Goal: Task Accomplishment & Management: Manage account settings

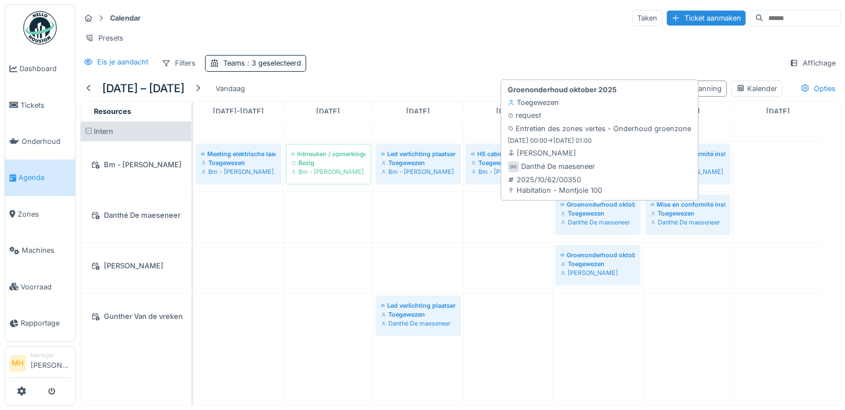
click at [590, 226] on div "Danthé De maeseneer" at bounding box center [598, 222] width 74 height 9
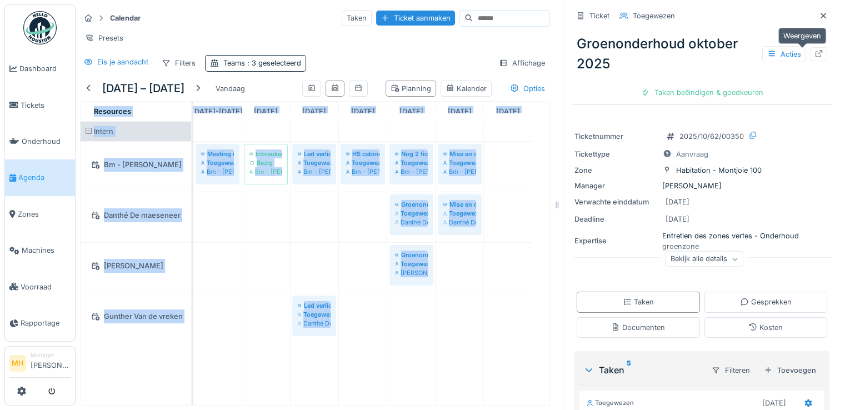
click at [815, 55] on icon at bounding box center [818, 53] width 7 height 7
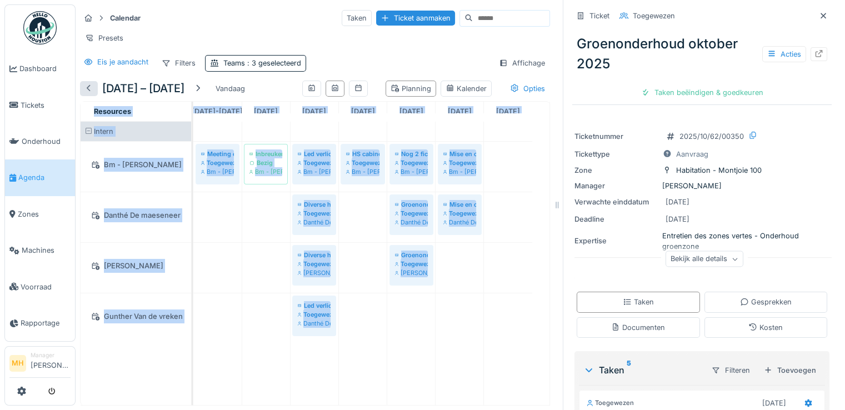
click at [88, 94] on div at bounding box center [88, 88] width 9 height 11
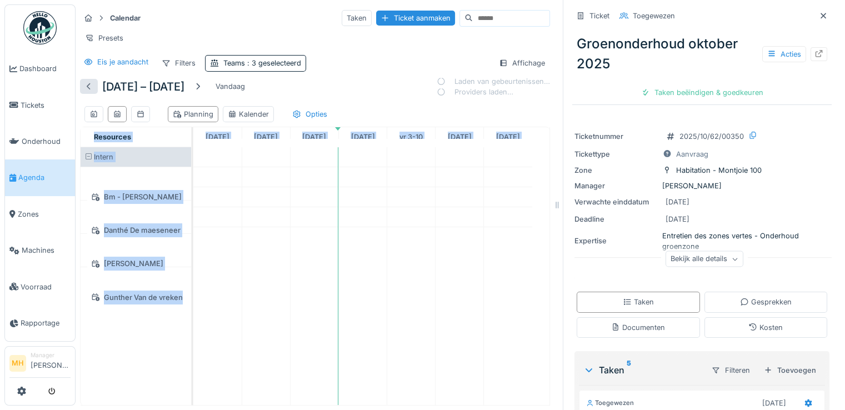
click at [88, 92] on div at bounding box center [88, 86] width 9 height 11
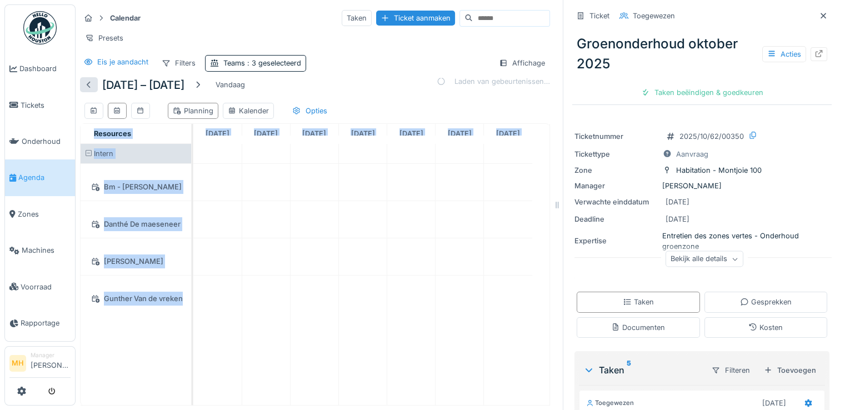
click at [88, 90] on div at bounding box center [88, 84] width 9 height 11
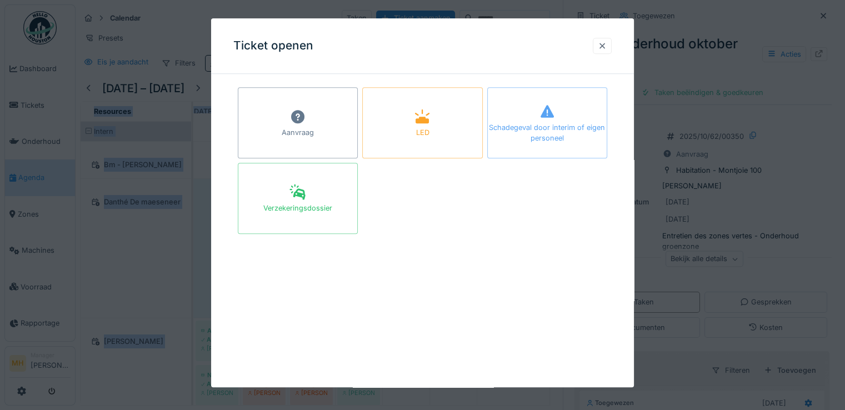
click at [607, 45] on div at bounding box center [602, 46] width 9 height 11
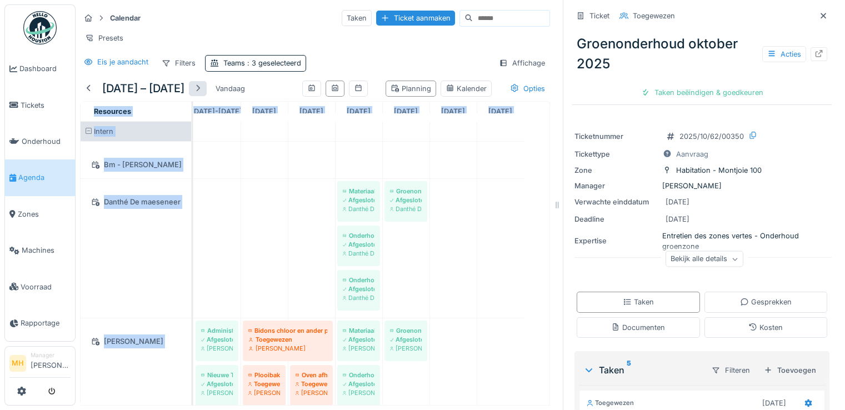
click at [200, 94] on div at bounding box center [197, 88] width 9 height 11
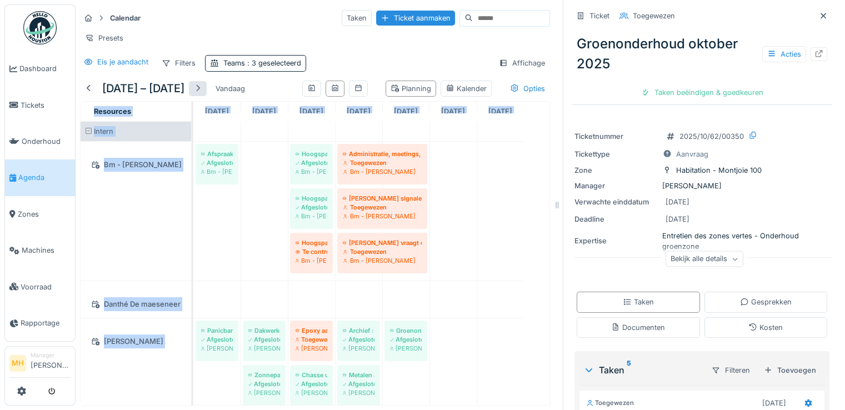
click at [201, 94] on div at bounding box center [197, 88] width 9 height 11
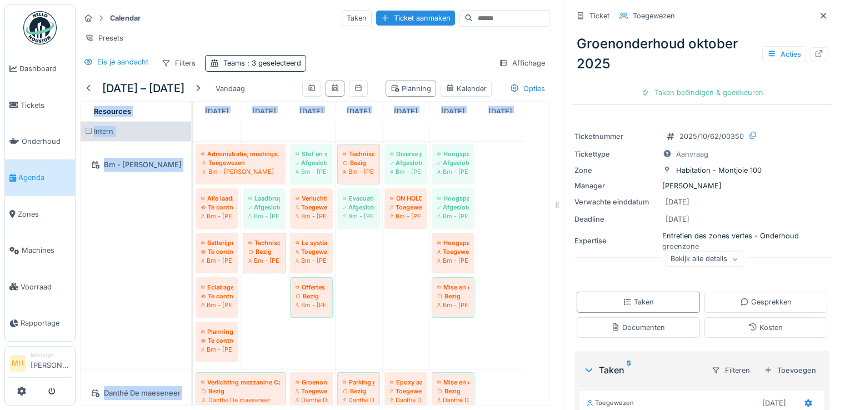
click at [202, 94] on div at bounding box center [197, 88] width 9 height 11
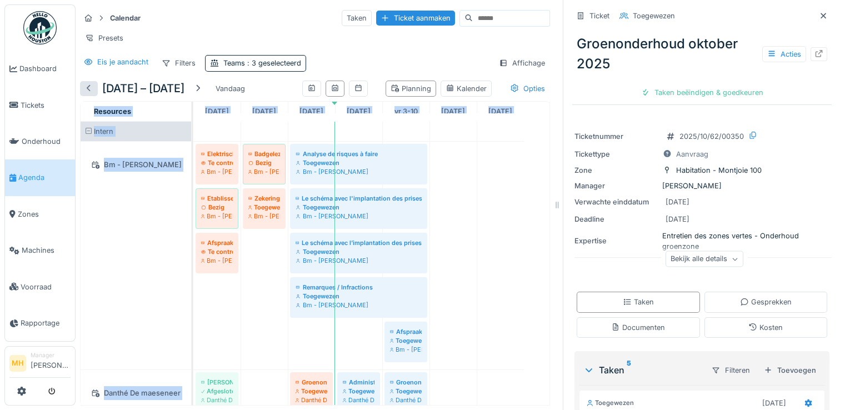
click at [87, 92] on div at bounding box center [88, 88] width 9 height 11
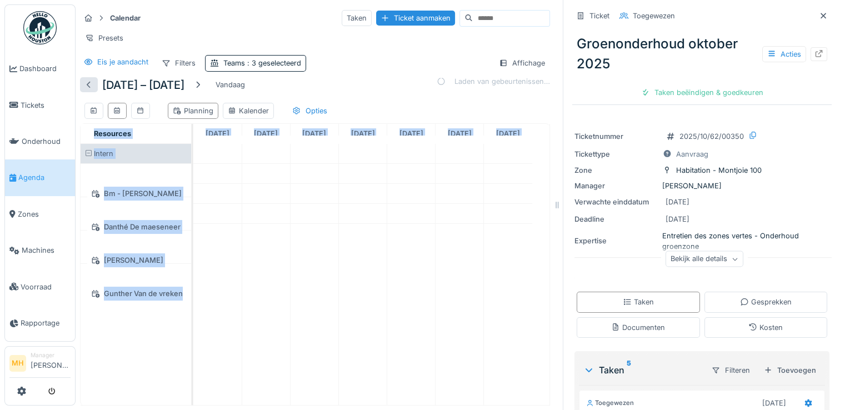
click at [87, 90] on div at bounding box center [88, 84] width 9 height 11
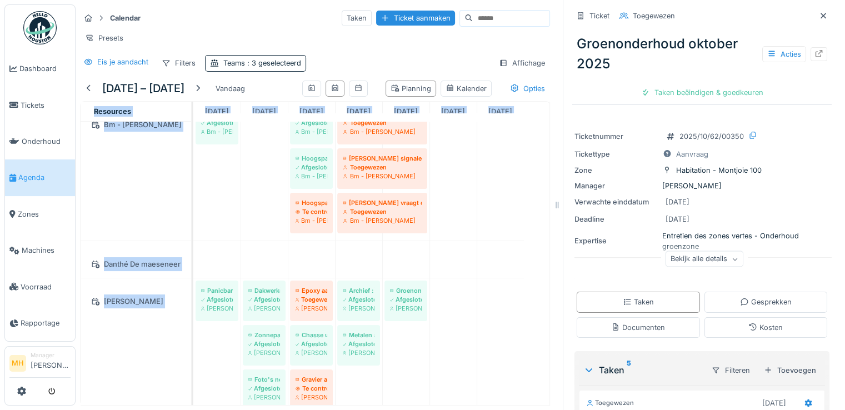
scroll to position [56, 0]
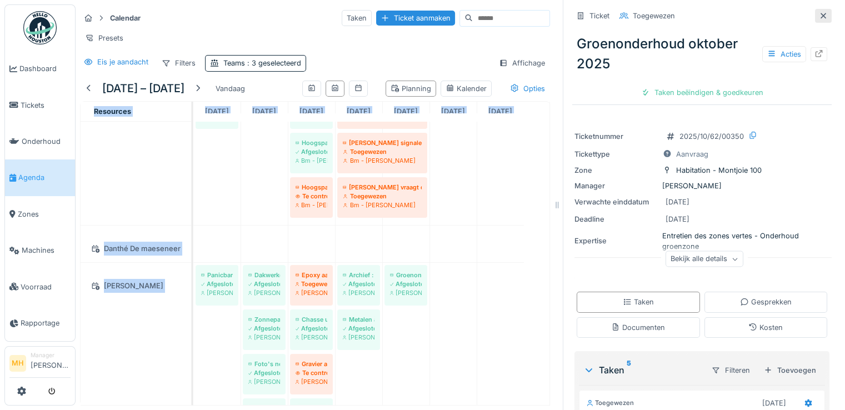
click at [819, 16] on icon at bounding box center [823, 15] width 9 height 7
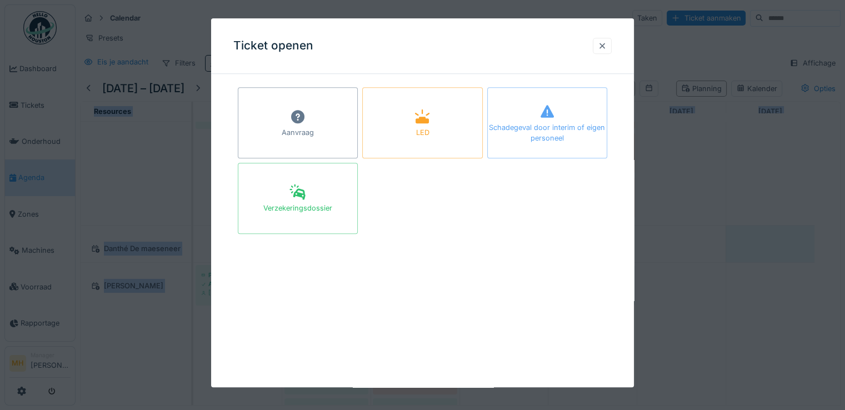
click at [607, 45] on div at bounding box center [602, 46] width 9 height 11
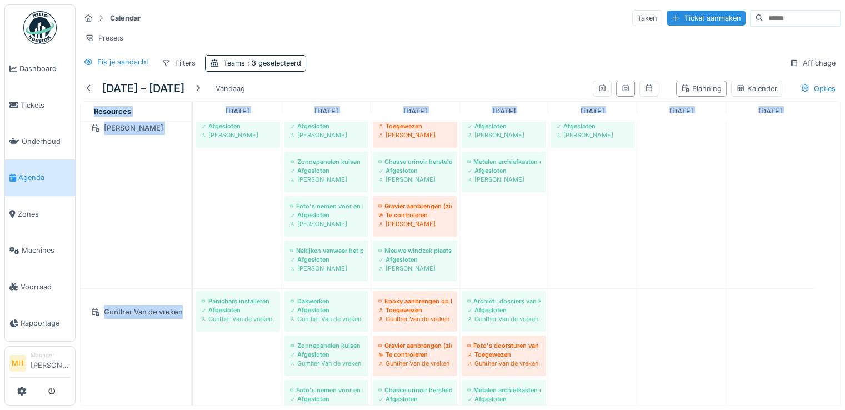
scroll to position [167, 0]
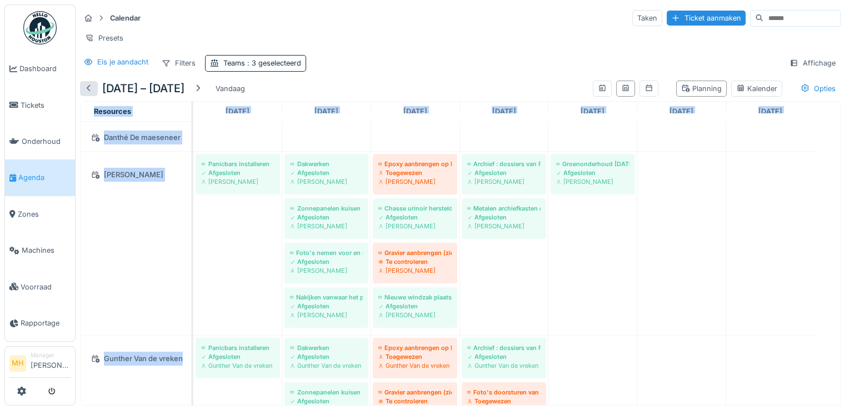
click at [88, 94] on div at bounding box center [88, 88] width 9 height 11
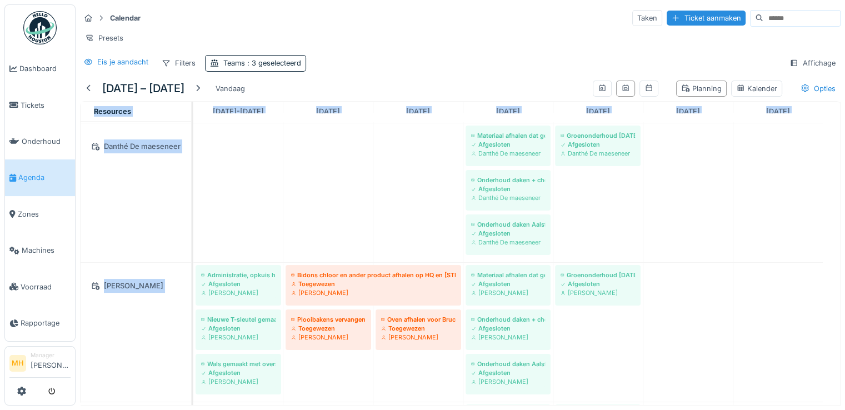
scroll to position [111, 0]
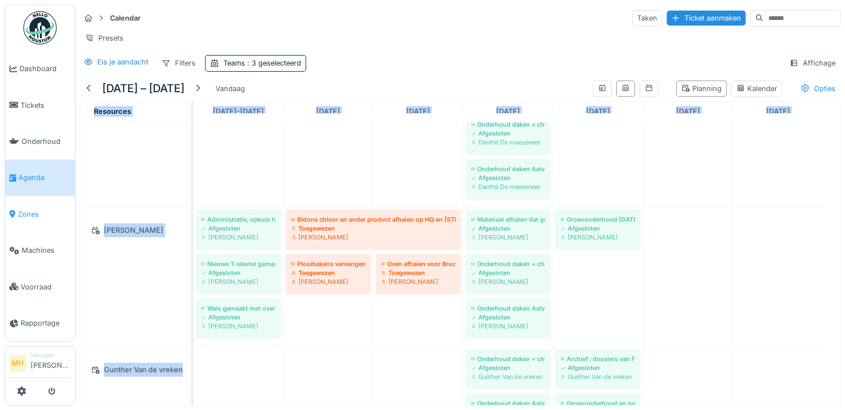
click at [29, 209] on span "Zones" at bounding box center [44, 214] width 53 height 11
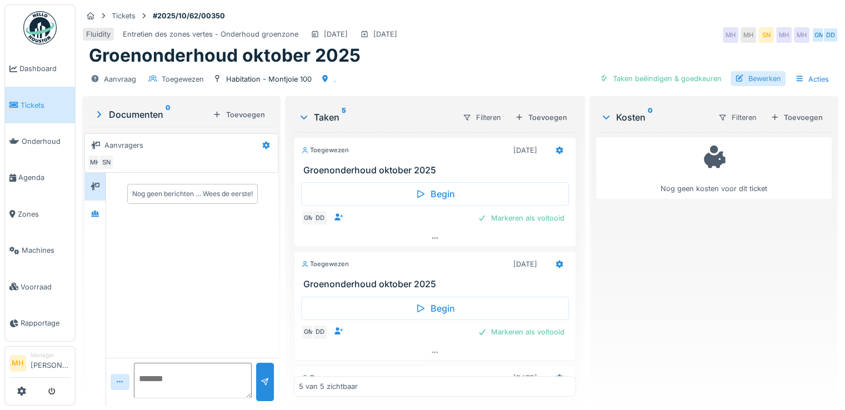
click at [753, 77] on div "Bewerken" at bounding box center [758, 78] width 55 height 15
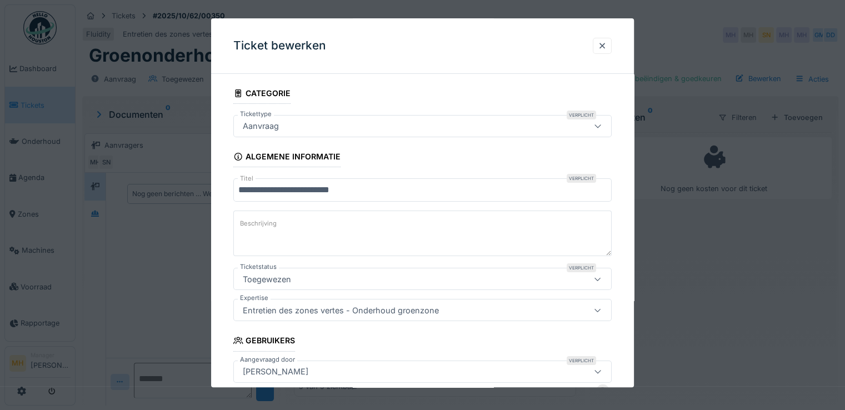
click at [312, 189] on input "**********" at bounding box center [422, 189] width 378 height 23
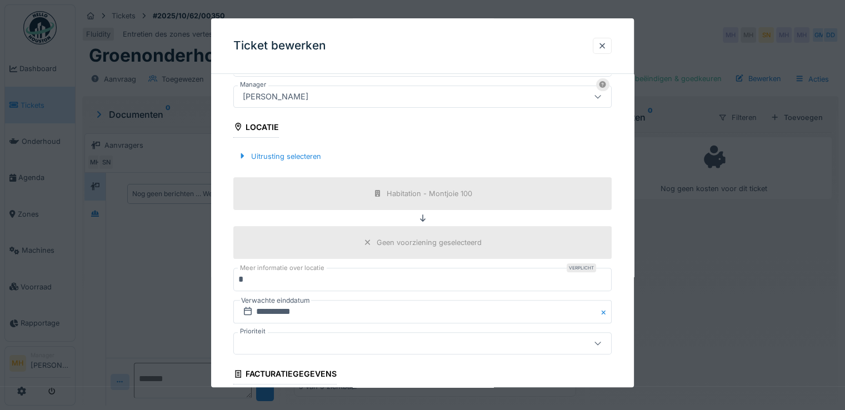
scroll to position [397, 0]
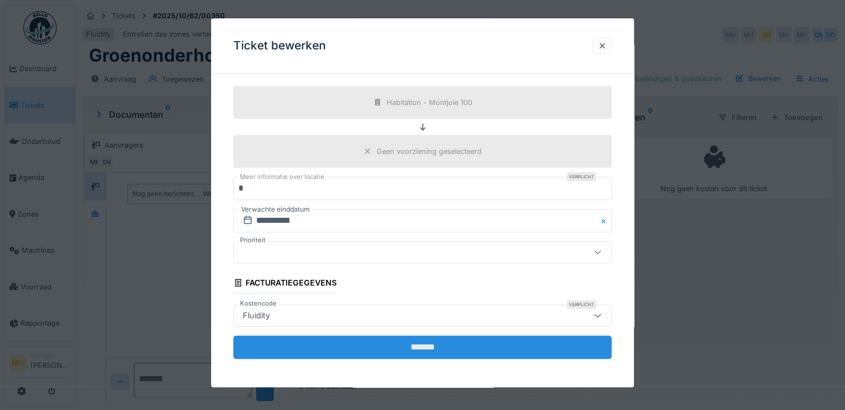
type input "**********"
click at [372, 343] on input "*******" at bounding box center [422, 347] width 378 height 23
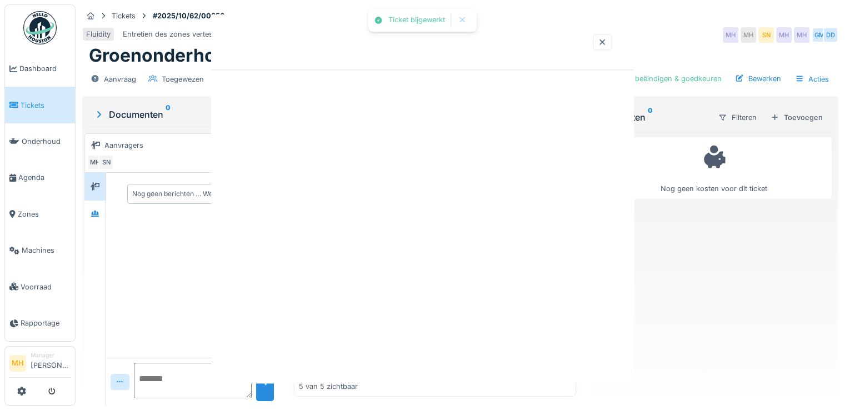
scroll to position [0, 0]
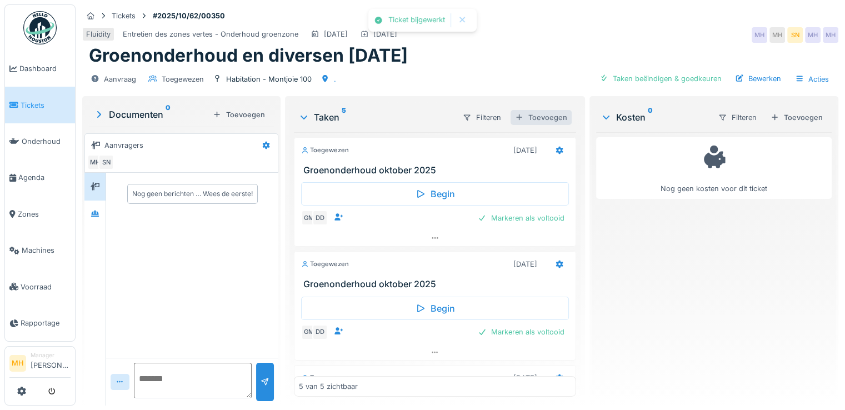
click at [536, 119] on div "Toevoegen" at bounding box center [541, 117] width 61 height 15
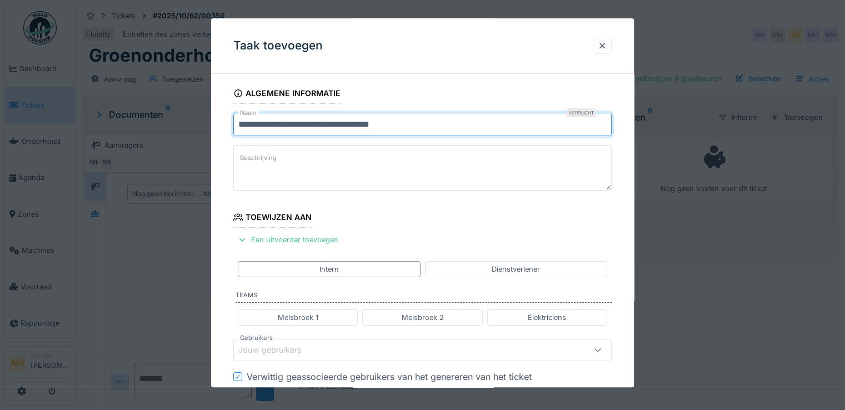
drag, startPoint x: 238, startPoint y: 124, endPoint x: 479, endPoint y: 136, distance: 240.8
click at [479, 136] on input "**********" at bounding box center [422, 124] width 378 height 23
type input "**********"
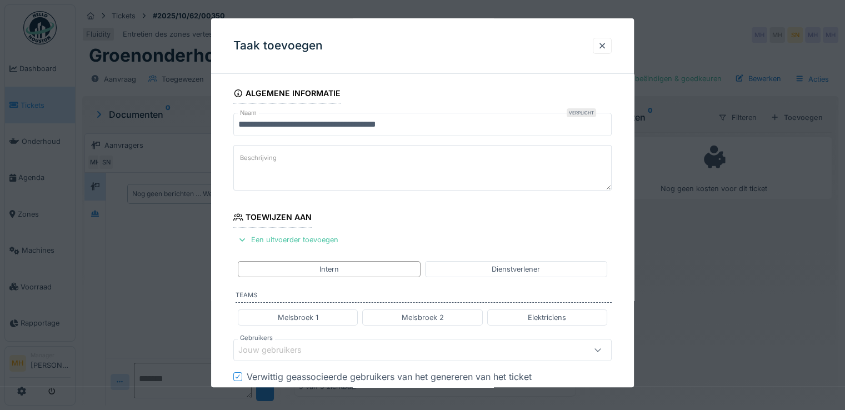
drag, startPoint x: 358, startPoint y: 266, endPoint x: 429, endPoint y: 287, distance: 74.9
click at [362, 266] on div "Intern" at bounding box center [329, 269] width 182 height 16
drag, startPoint x: 437, startPoint y: 317, endPoint x: 420, endPoint y: 279, distance: 41.3
click at [436, 315] on div "Melsbroek 2" at bounding box center [422, 317] width 42 height 11
type input "*********"
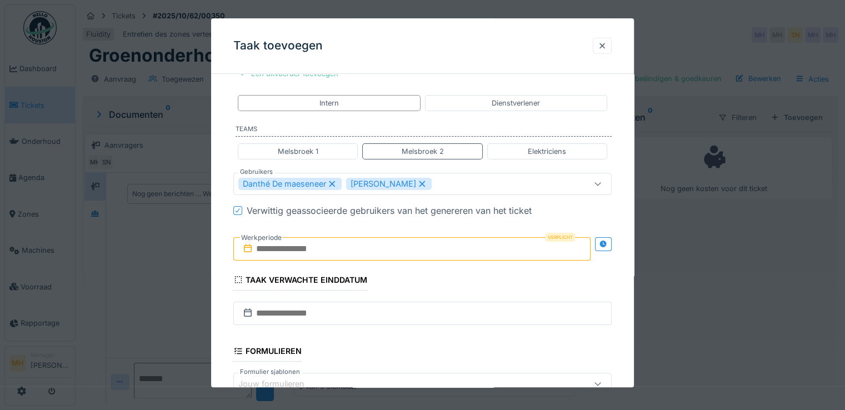
scroll to position [167, 0]
click at [277, 247] on input "text" at bounding box center [411, 248] width 357 height 23
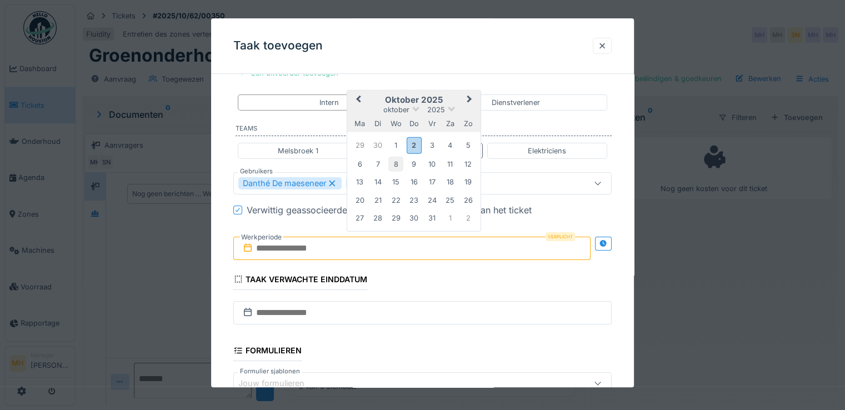
click at [398, 164] on div "8" at bounding box center [395, 164] width 15 height 15
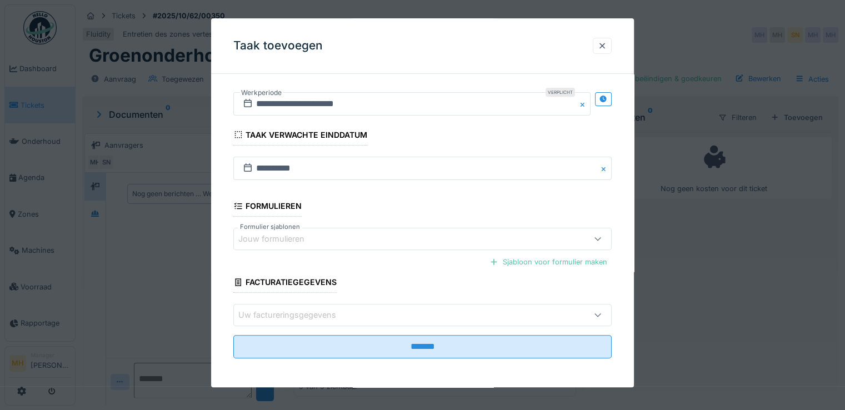
scroll to position [8, 0]
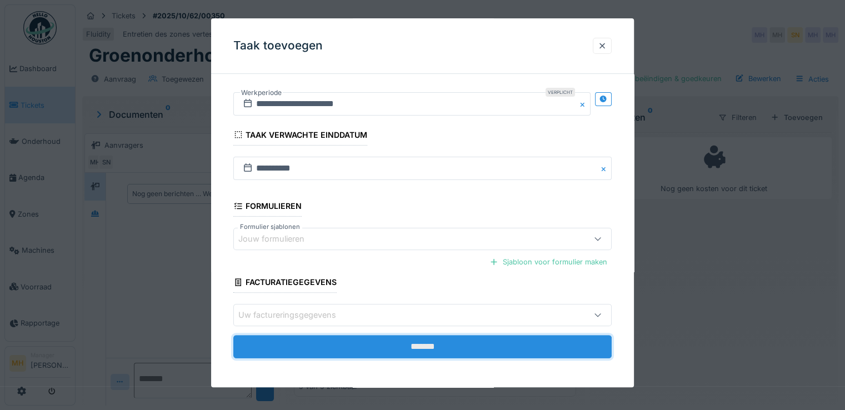
click at [406, 343] on input "*******" at bounding box center [422, 346] width 378 height 23
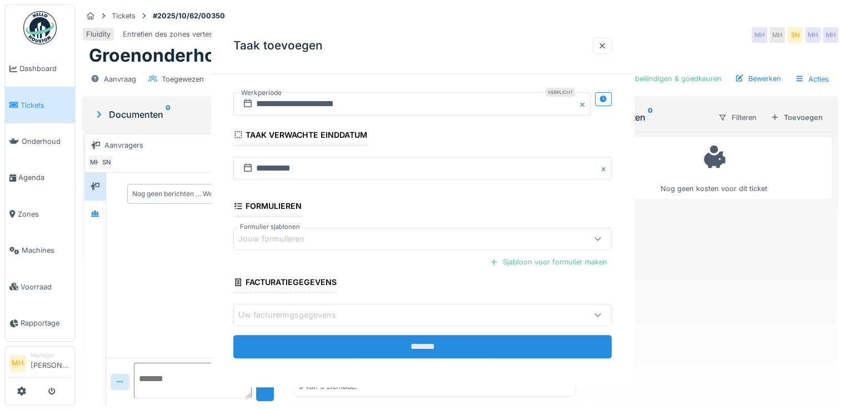
scroll to position [0, 0]
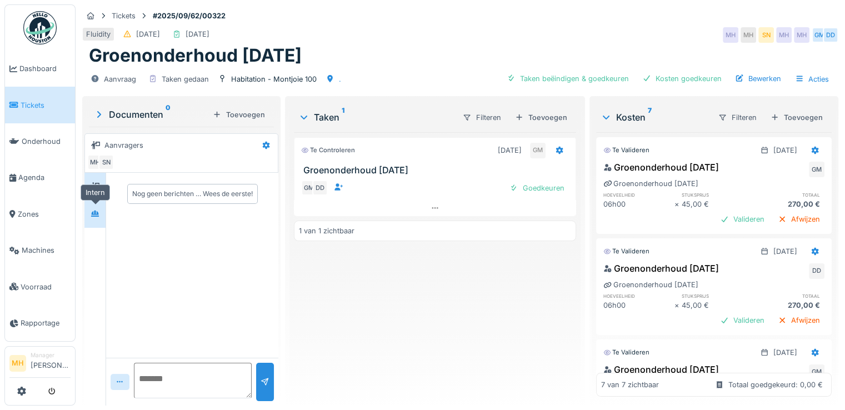
click at [98, 214] on icon at bounding box center [95, 214] width 8 height 6
click at [101, 191] on div at bounding box center [95, 186] width 17 height 14
click at [562, 80] on div "Taken beëindigen & goedkeuren" at bounding box center [567, 78] width 131 height 15
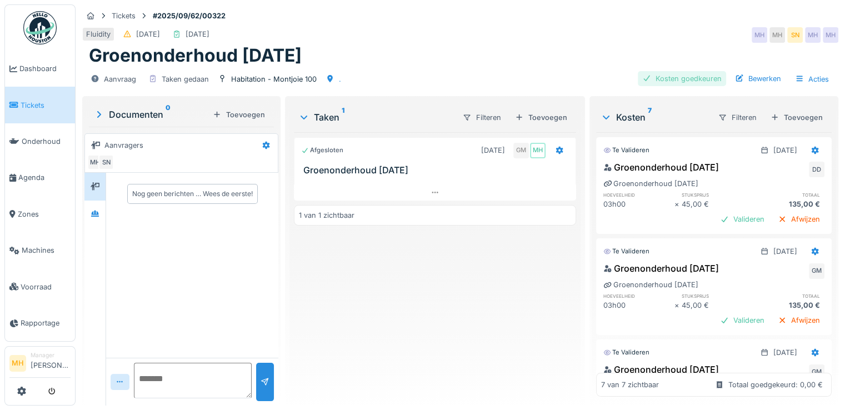
click at [676, 78] on div "Kosten goedkeuren" at bounding box center [682, 78] width 88 height 15
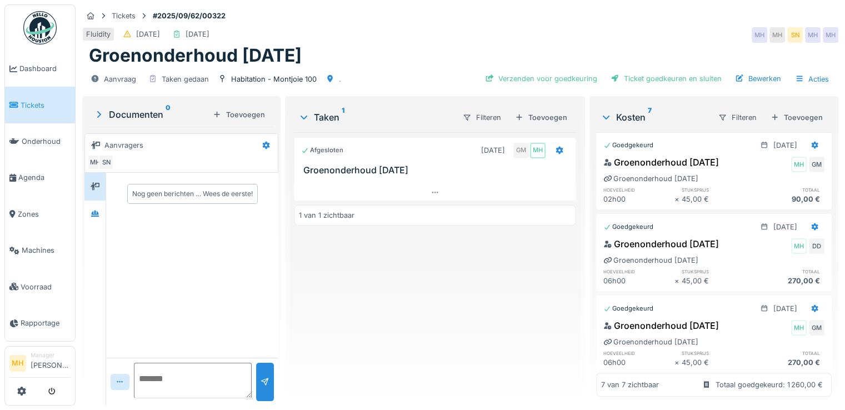
scroll to position [348, 0]
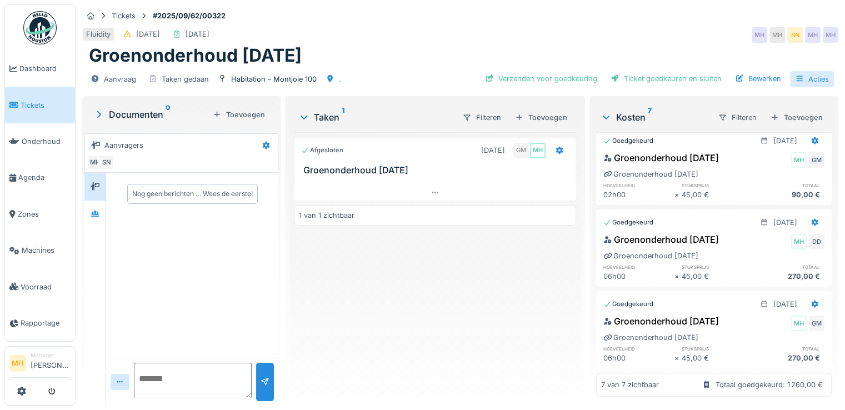
click at [808, 78] on div "Acties" at bounding box center [812, 79] width 44 height 16
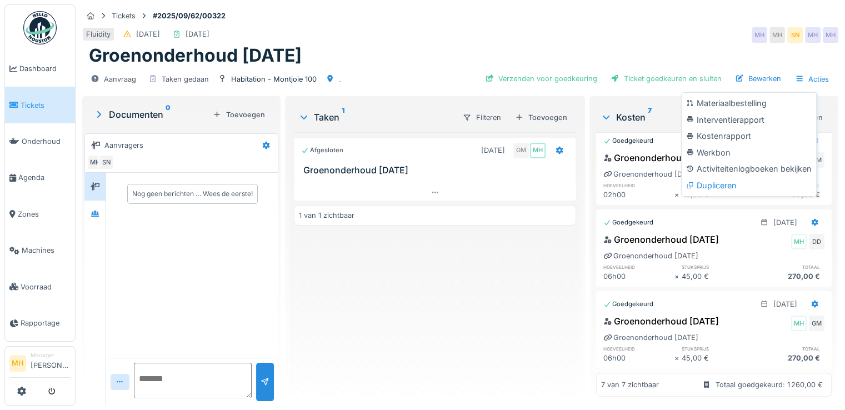
click at [737, 138] on div "Kostenrapport" at bounding box center [749, 136] width 130 height 17
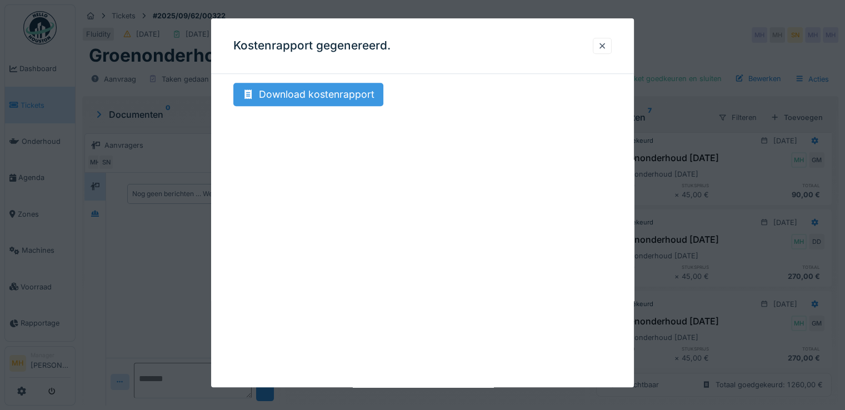
click at [314, 92] on div "Download kostenrapport" at bounding box center [308, 94] width 150 height 23
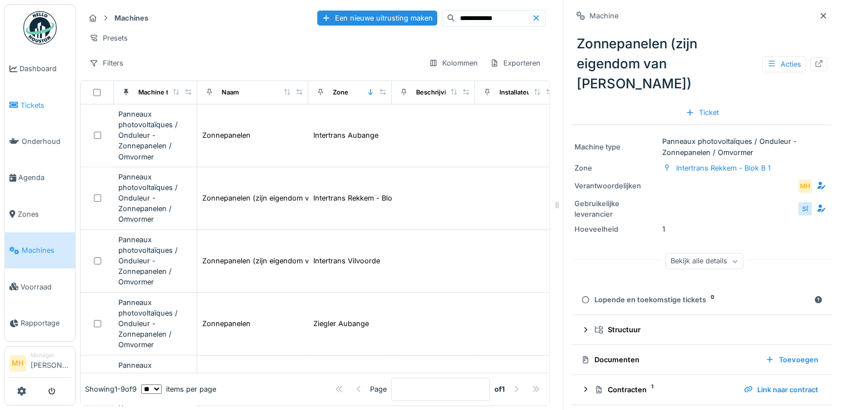
click at [29, 103] on span "Tickets" at bounding box center [46, 105] width 50 height 11
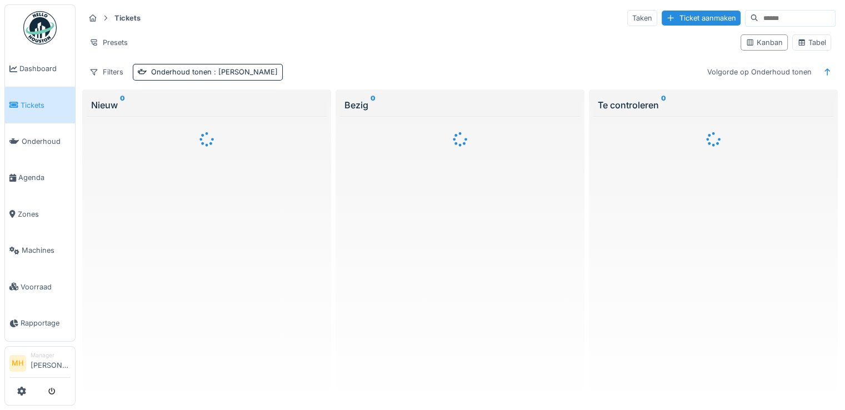
drag, startPoint x: 734, startPoint y: 17, endPoint x: 804, endPoint y: 23, distance: 70.8
click at [758, 17] on input at bounding box center [796, 19] width 77 height 16
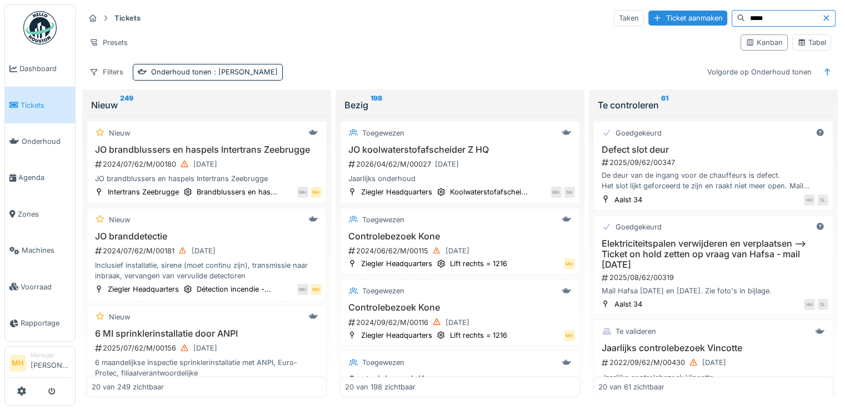
click at [745, 21] on input "*****" at bounding box center [783, 19] width 77 height 16
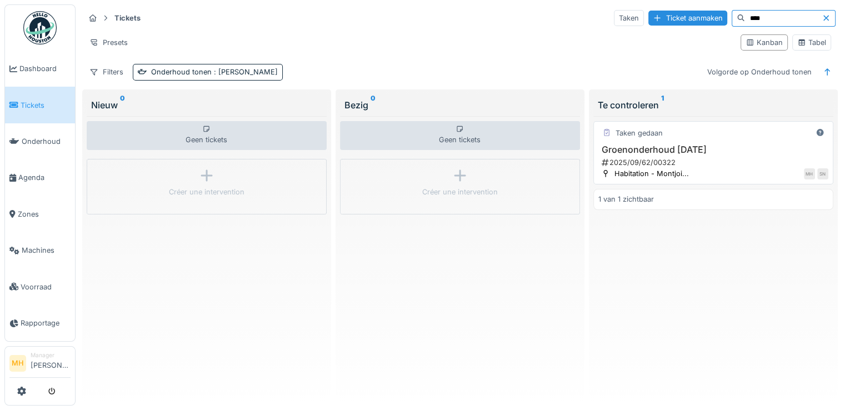
click at [692, 146] on h3 "Groenonderhoud september 2025" at bounding box center [713, 149] width 230 height 11
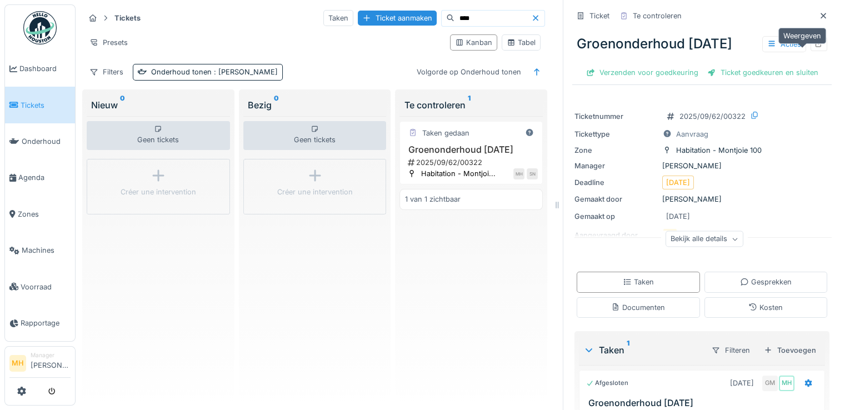
click at [814, 47] on icon at bounding box center [818, 43] width 9 height 7
click at [458, 18] on input "****" at bounding box center [492, 19] width 77 height 16
type input "****"
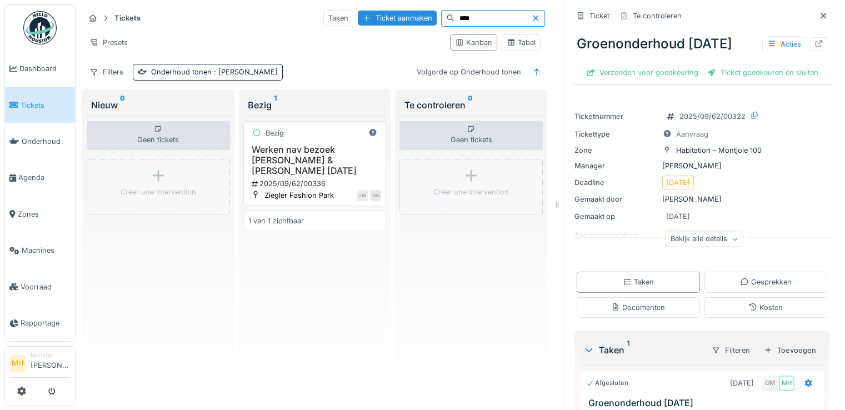
click at [312, 149] on h3 "Werken nav bezoek Marc & Samuel 09.09.2025" at bounding box center [314, 160] width 133 height 32
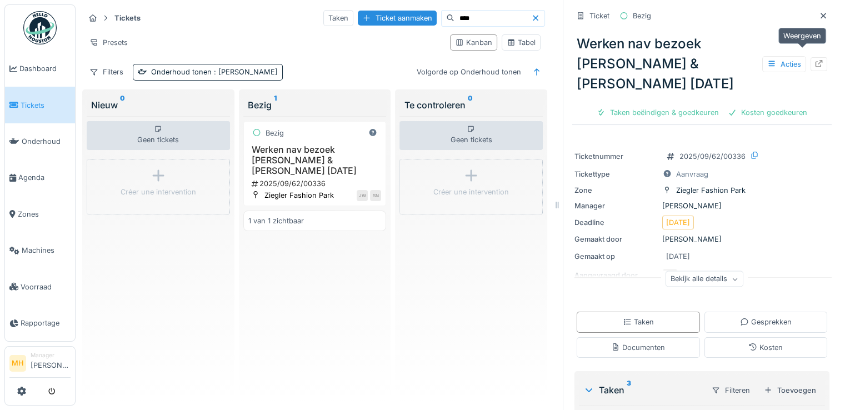
click at [815, 60] on icon at bounding box center [818, 63] width 7 height 7
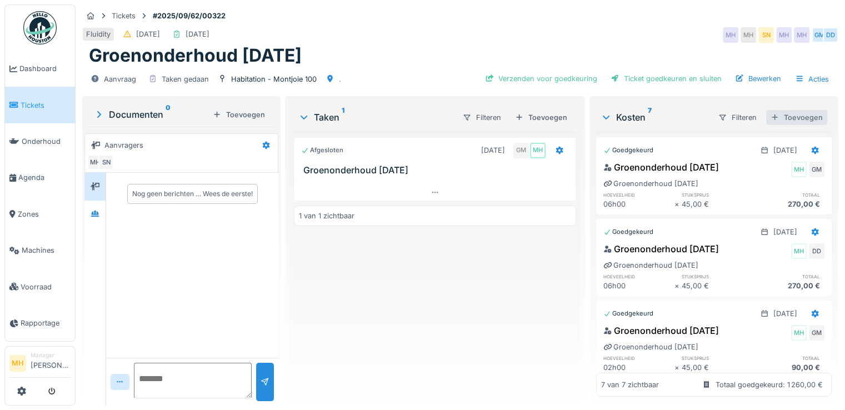
click at [794, 112] on div "Toevoegen" at bounding box center [796, 117] width 61 height 15
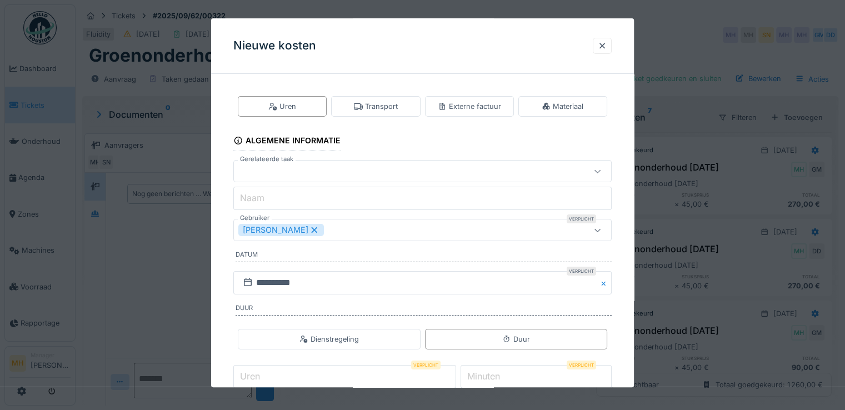
click at [281, 227] on div "[PERSON_NAME]" at bounding box center [281, 230] width 86 height 12
click at [280, 227] on div "Gebruikers" at bounding box center [266, 230] width 57 height 12
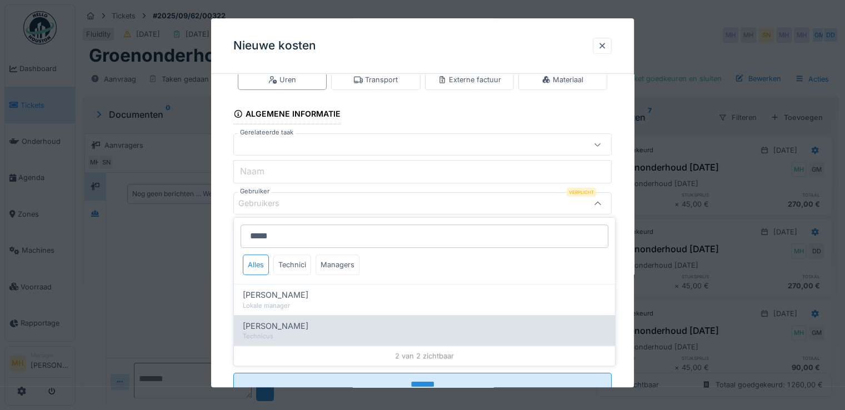
type input "*****"
click at [276, 338] on div "Technicus" at bounding box center [424, 336] width 363 height 9
type input "****"
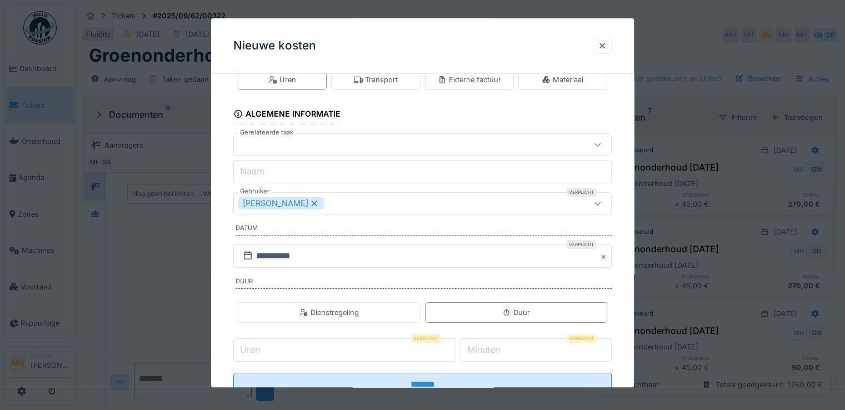
click at [626, 251] on div "**********" at bounding box center [422, 241] width 423 height 371
click at [294, 258] on input "**********" at bounding box center [422, 255] width 378 height 23
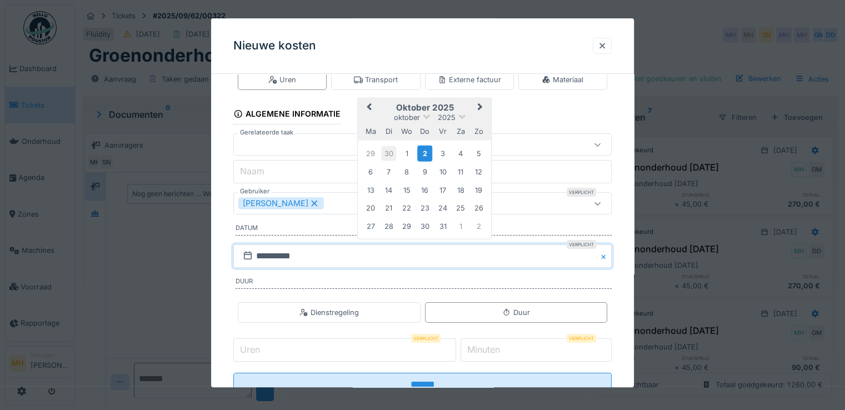
click at [389, 150] on div "30" at bounding box center [388, 153] width 15 height 15
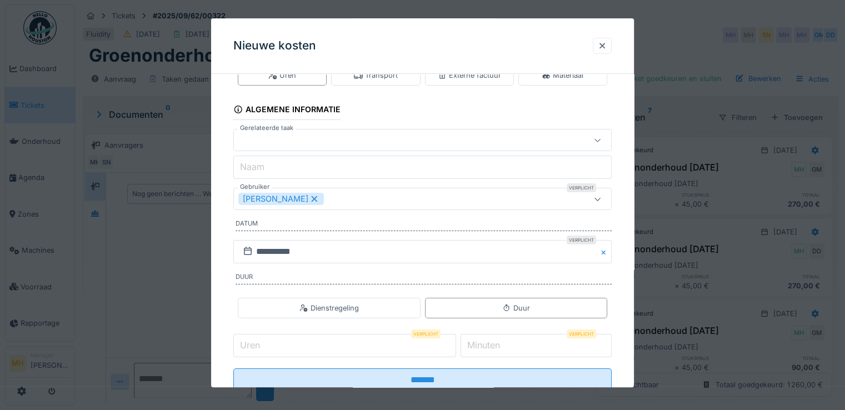
scroll to position [0, 0]
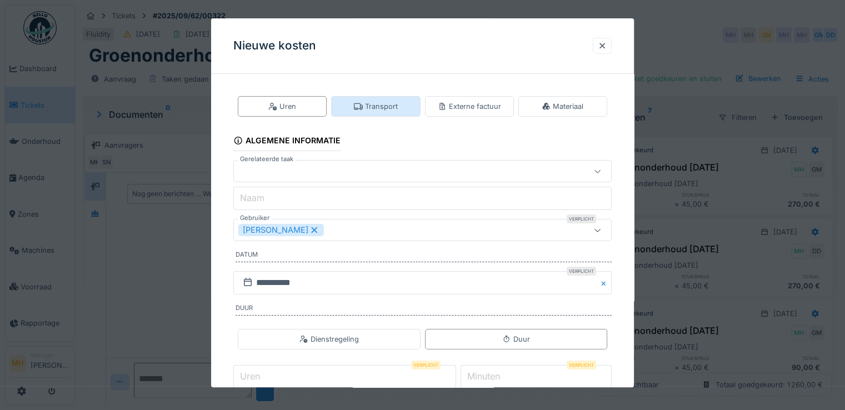
click at [409, 107] on div "Transport" at bounding box center [375, 106] width 89 height 21
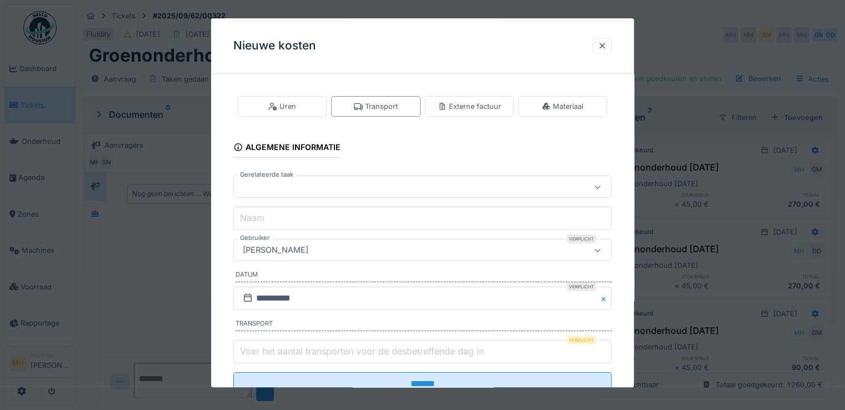
click at [301, 253] on div "[PERSON_NAME]" at bounding box center [275, 250] width 74 height 12
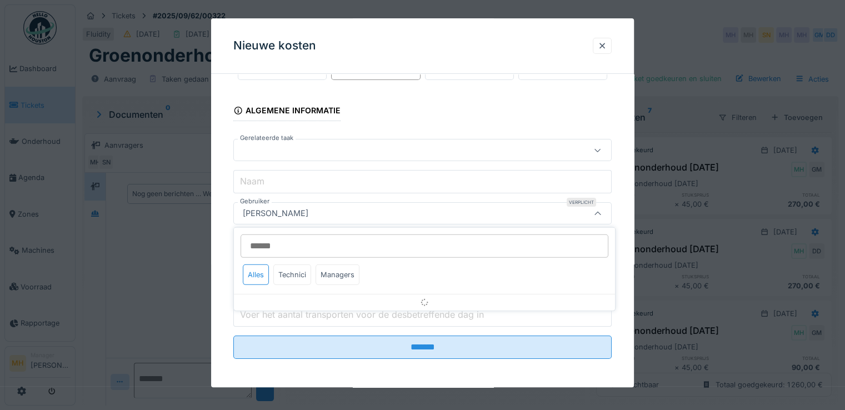
scroll to position [38, 0]
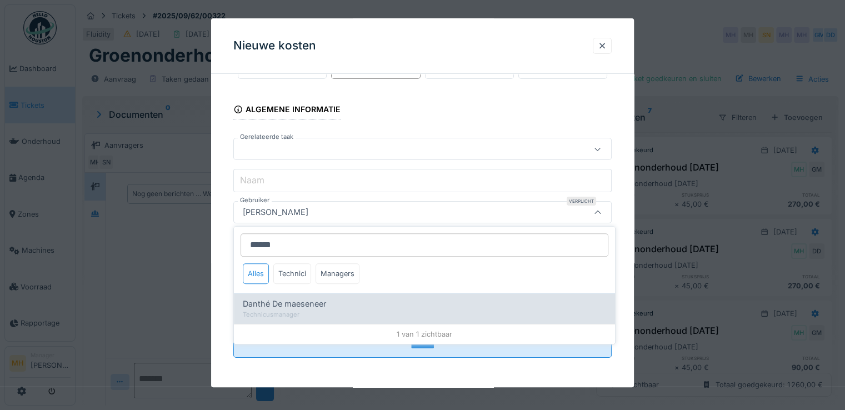
type input "******"
drag, startPoint x: 276, startPoint y: 303, endPoint x: 292, endPoint y: 293, distance: 19.0
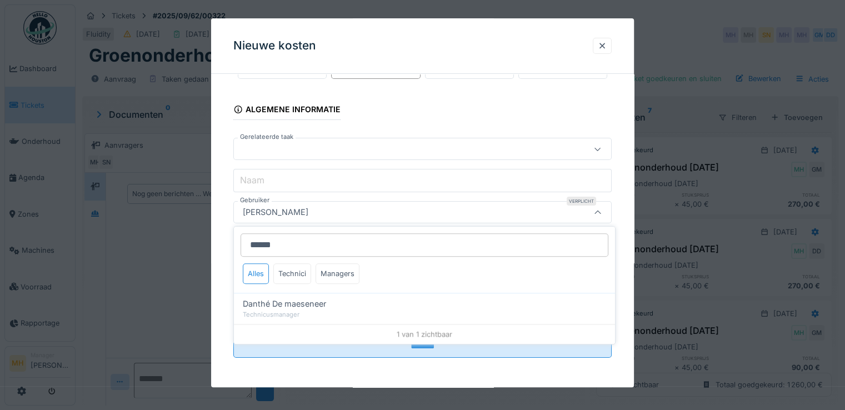
click at [277, 301] on span "Danthé De maeseneer" at bounding box center [284, 304] width 83 height 12
type input "****"
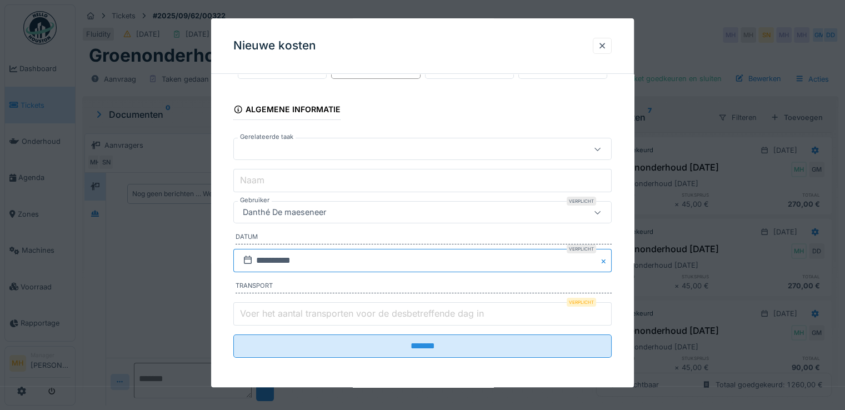
click at [283, 259] on input "**********" at bounding box center [422, 260] width 378 height 23
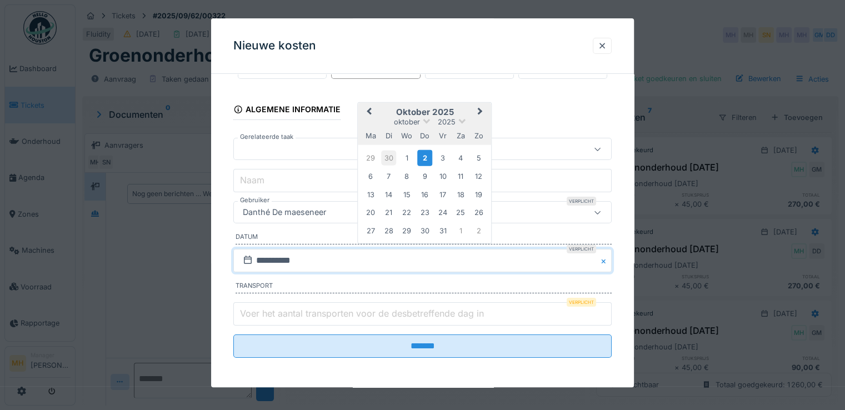
click at [389, 152] on div "30" at bounding box center [388, 158] width 15 height 15
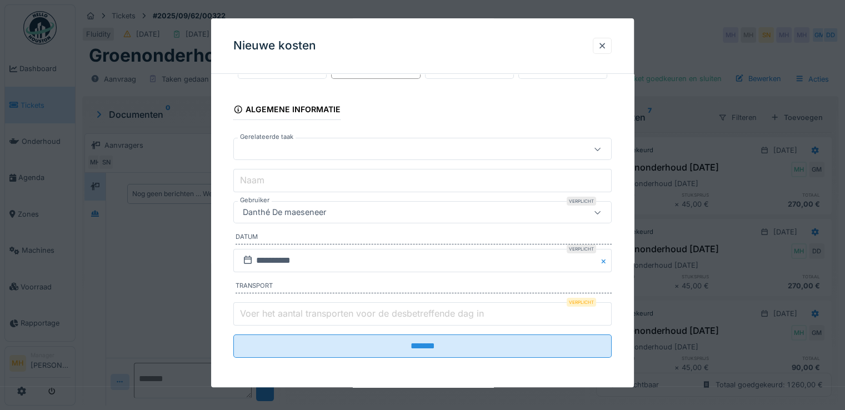
click at [358, 303] on input "Voer het aantal transporten voor de desbetreffende dag in" at bounding box center [422, 313] width 378 height 23
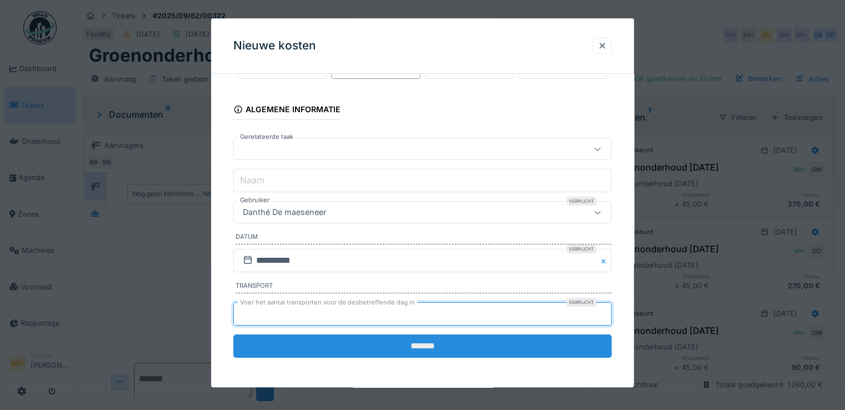
type input "*"
click at [434, 336] on input "*******" at bounding box center [422, 345] width 378 height 23
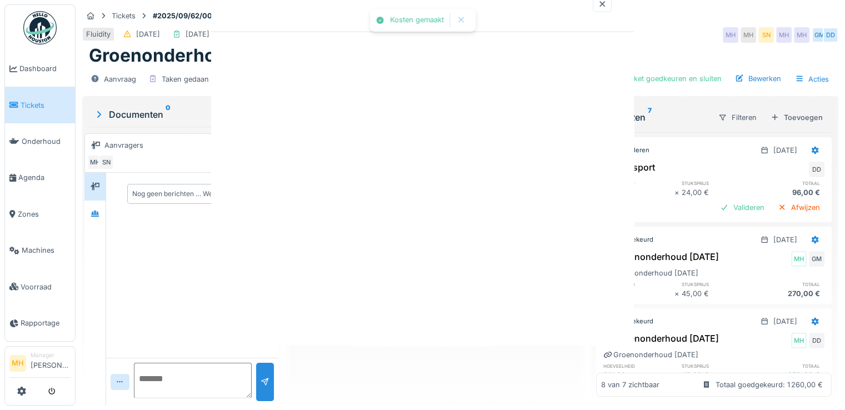
scroll to position [0, 0]
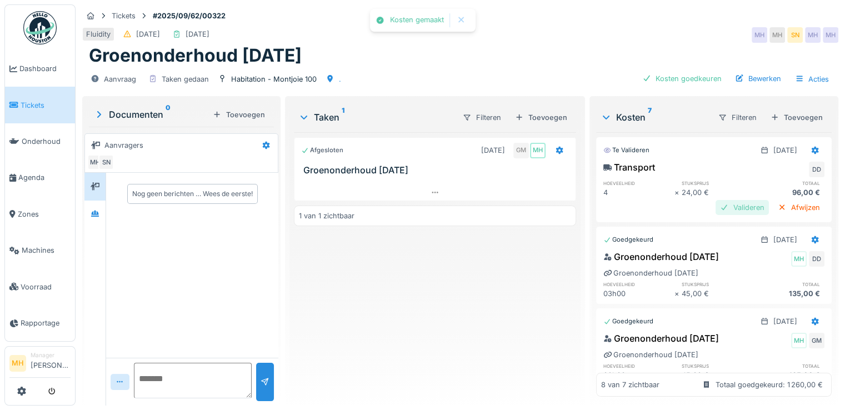
click at [729, 202] on div "Valideren" at bounding box center [742, 207] width 53 height 15
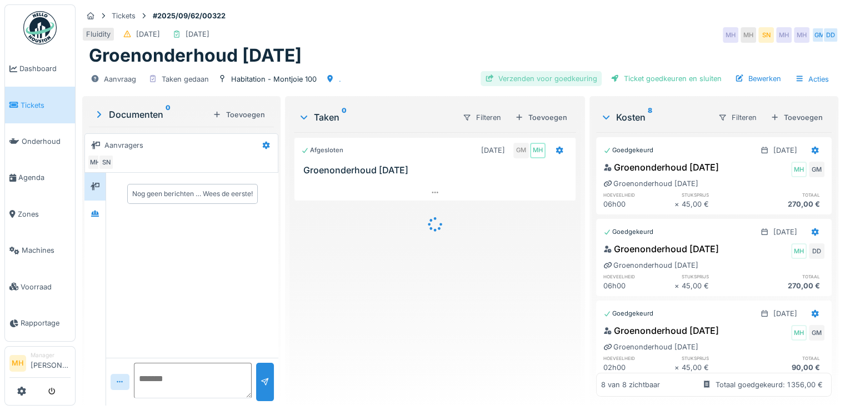
click at [531, 72] on div "Verzenden voor goedkeuring" at bounding box center [541, 78] width 121 height 15
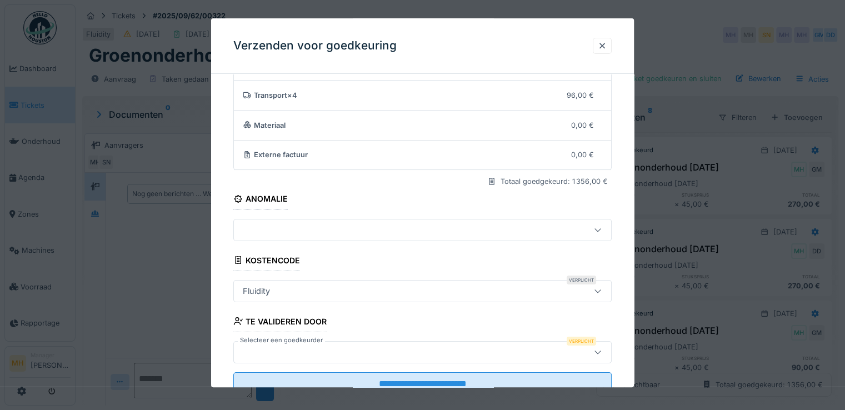
scroll to position [96, 0]
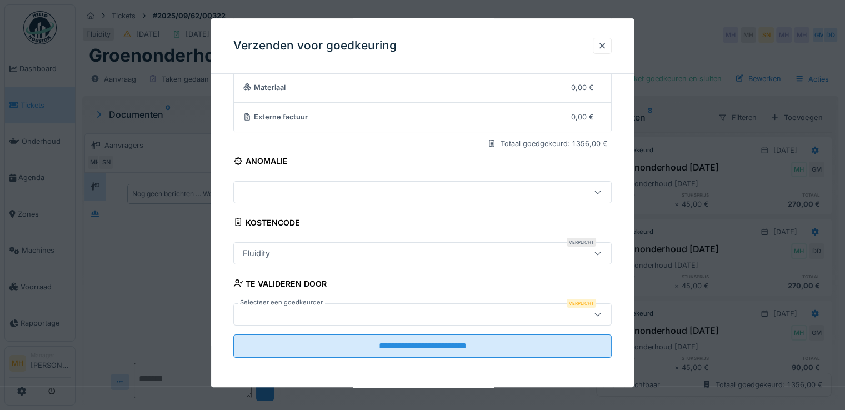
click at [265, 309] on div at bounding box center [399, 314] width 322 height 12
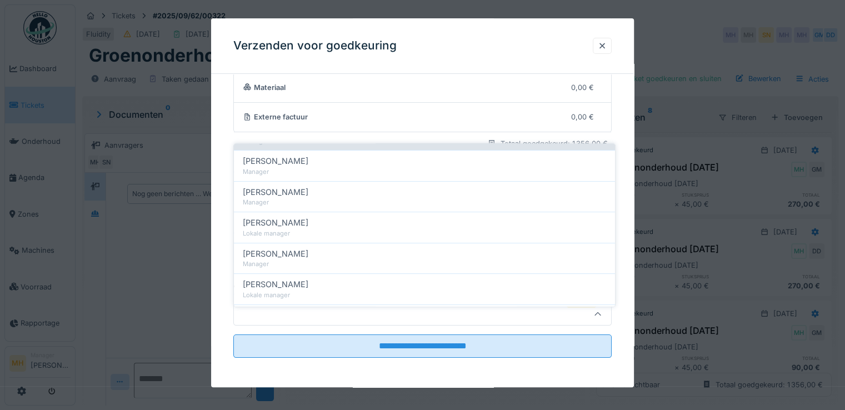
scroll to position [389, 0]
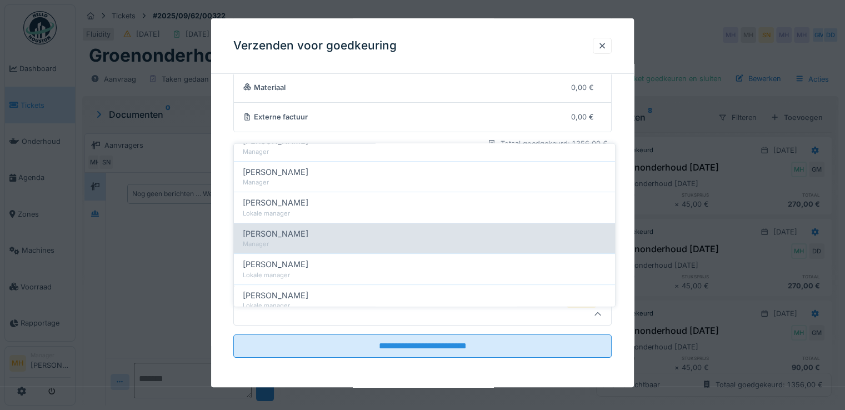
type input "********"
click at [332, 227] on div "[PERSON_NAME]" at bounding box center [424, 233] width 363 height 12
type input "****"
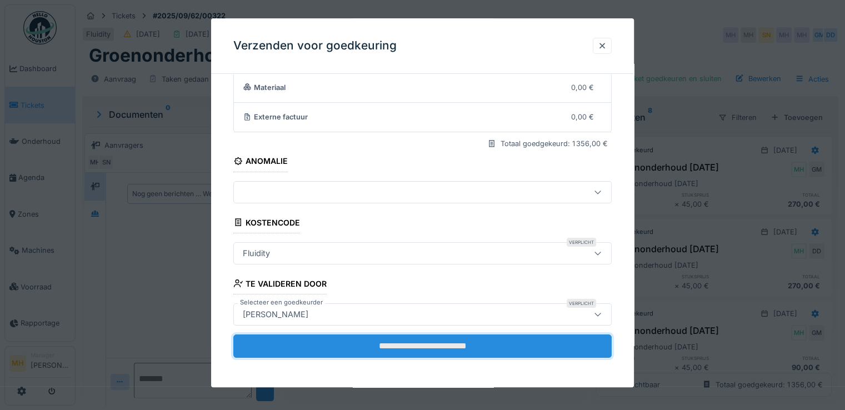
click at [407, 343] on input "**********" at bounding box center [422, 345] width 378 height 23
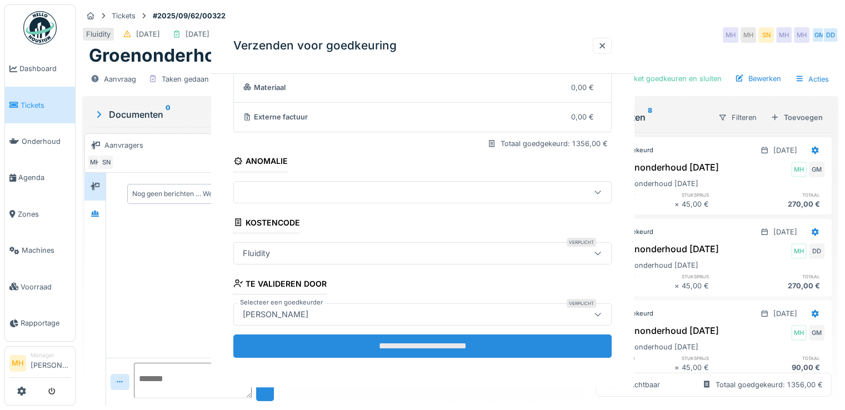
scroll to position [0, 0]
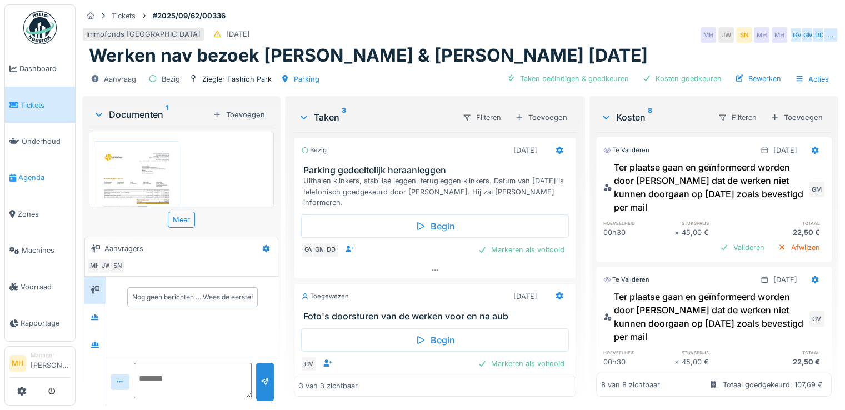
click at [36, 172] on span "Agenda" at bounding box center [44, 177] width 52 height 11
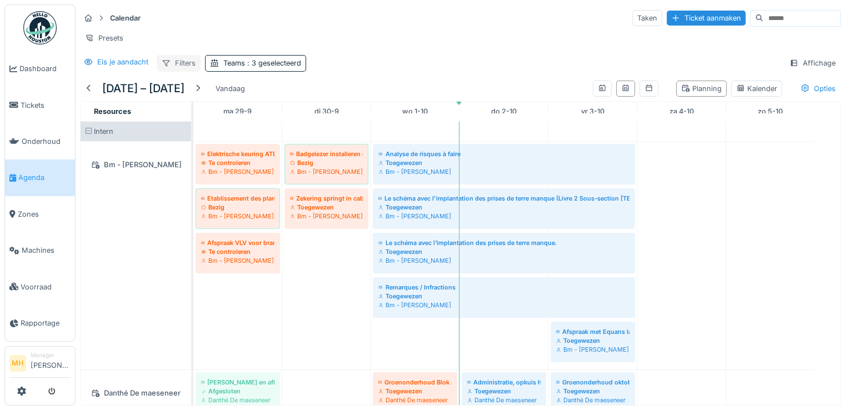
click at [183, 71] on div "Filters" at bounding box center [179, 63] width 44 height 16
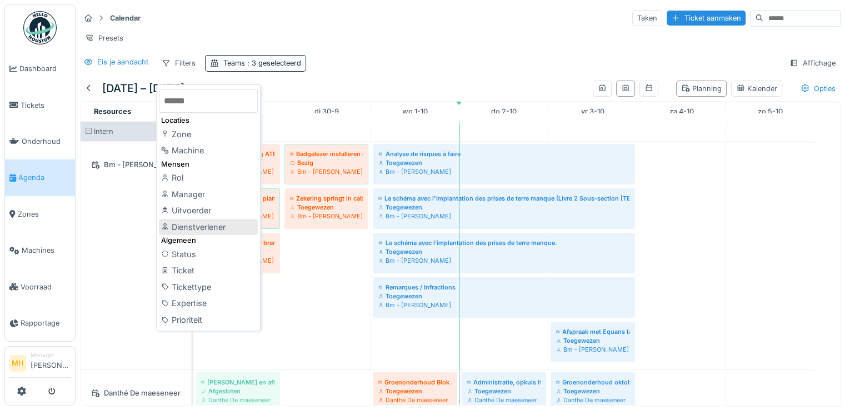
scroll to position [8, 0]
click at [213, 92] on input "text" at bounding box center [208, 100] width 99 height 23
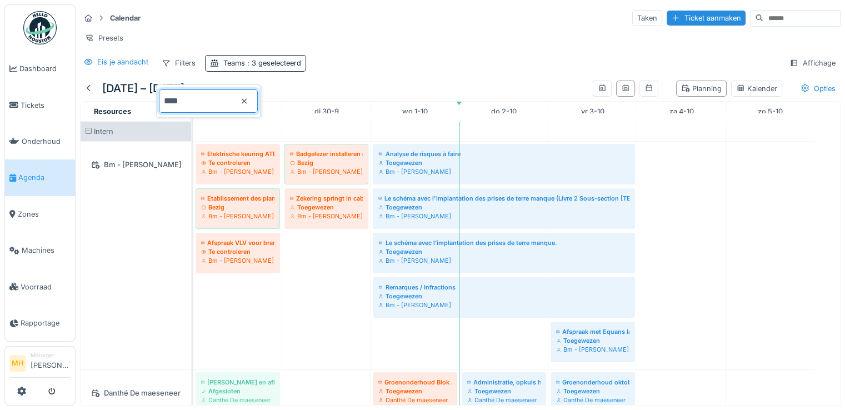
type input "****"
click at [249, 98] on icon at bounding box center [244, 101] width 9 height 7
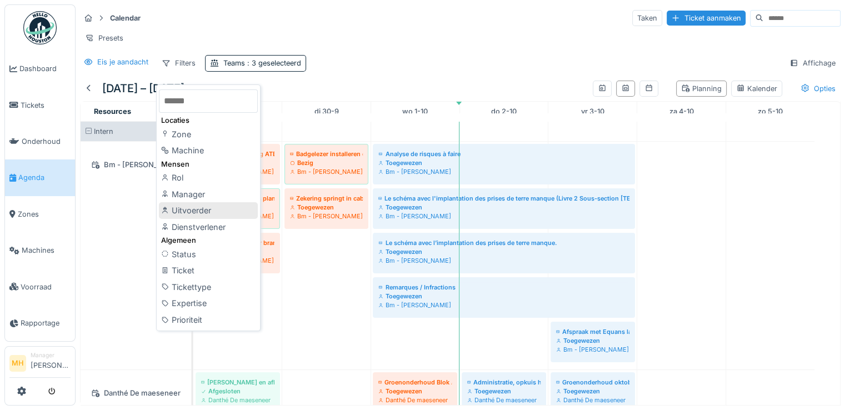
click at [212, 202] on div "Uitvoerder" at bounding box center [208, 210] width 99 height 17
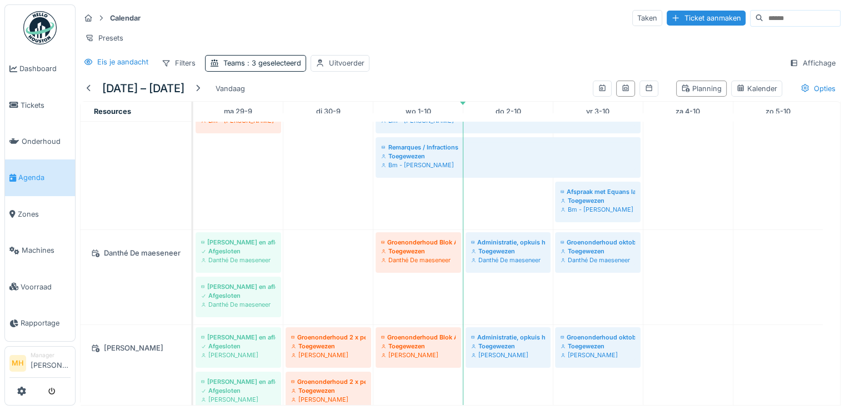
scroll to position [0, 0]
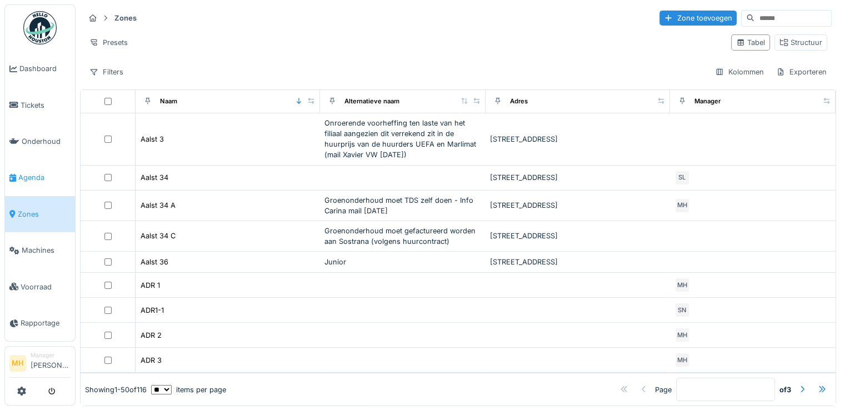
click at [35, 172] on span "Agenda" at bounding box center [44, 177] width 52 height 11
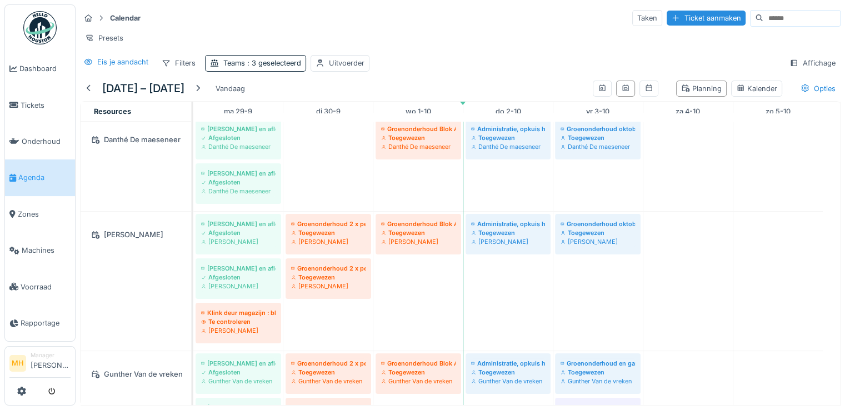
scroll to position [333, 0]
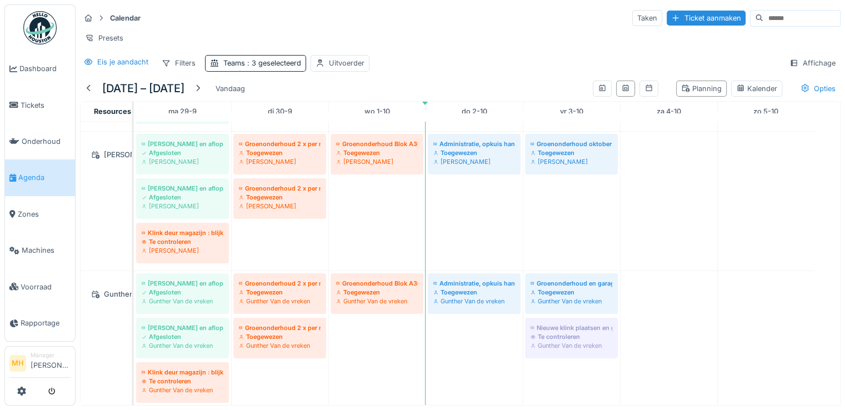
drag, startPoint x: 192, startPoint y: 227, endPoint x: 132, endPoint y: 243, distance: 61.7
click at [132, 243] on td at bounding box center [133, 264] width 2 height 284
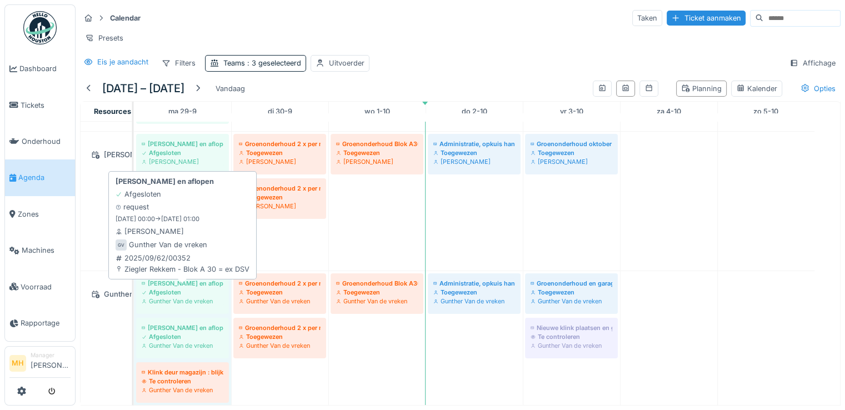
drag, startPoint x: 133, startPoint y: 292, endPoint x: 157, endPoint y: 291, distance: 23.4
click at [157, 291] on div "[PERSON_NAME] en aflopen Afgesloten [PERSON_NAME]" at bounding box center [182, 293] width 97 height 45
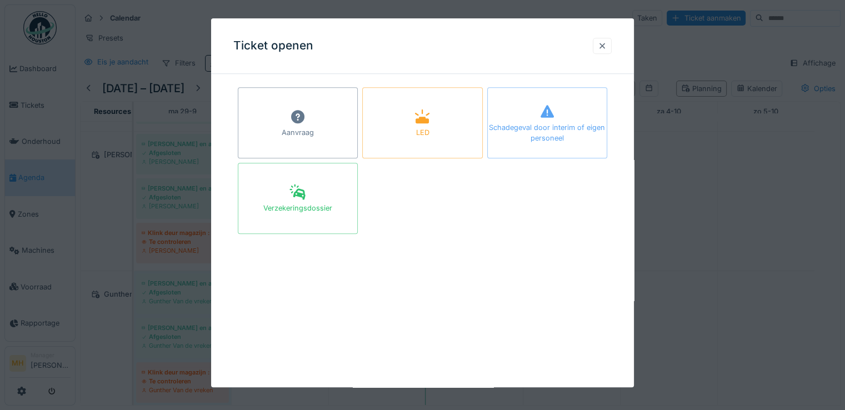
click at [605, 44] on div at bounding box center [602, 46] width 9 height 11
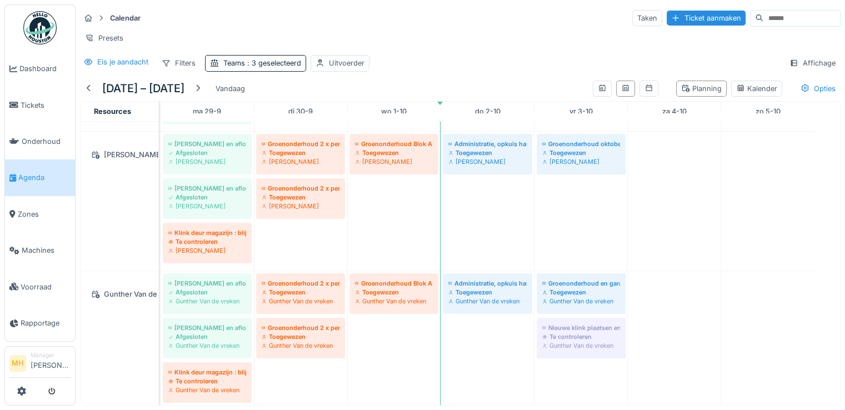
drag, startPoint x: 132, startPoint y: 308, endPoint x: 159, endPoint y: 312, distance: 26.9
click at [159, 312] on td at bounding box center [160, 264] width 2 height 284
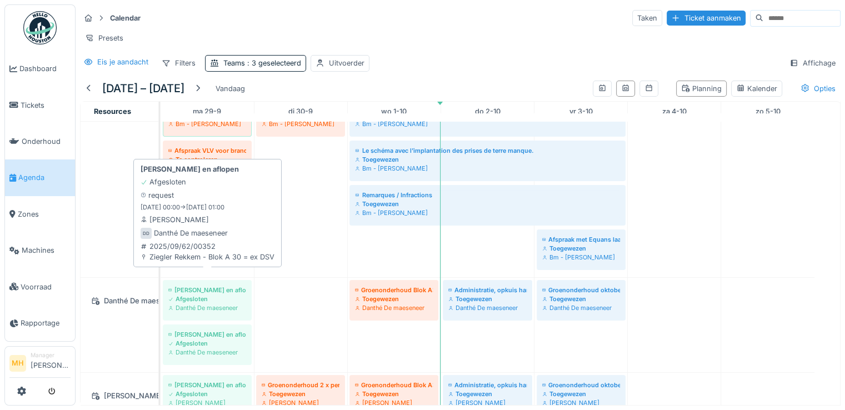
scroll to position [111, 0]
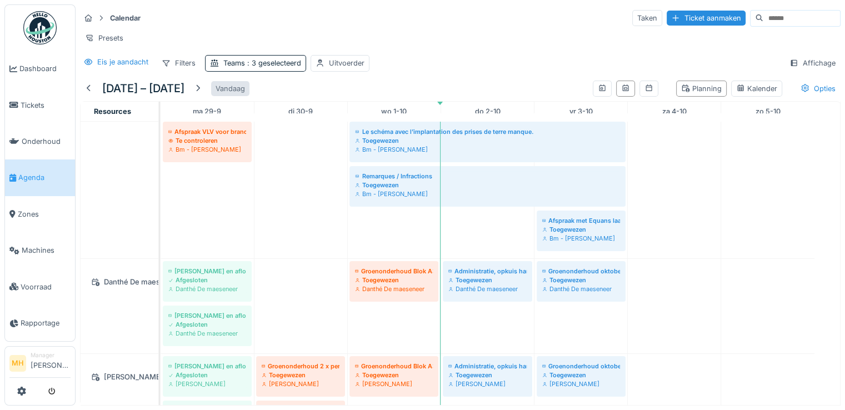
click at [202, 94] on div at bounding box center [197, 88] width 9 height 11
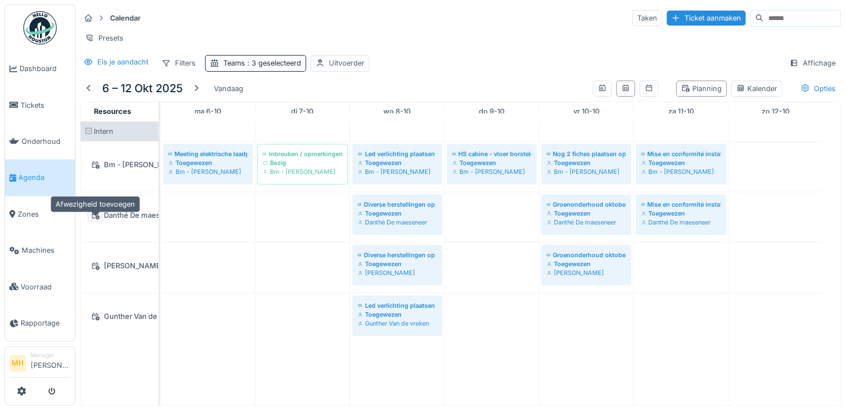
click at [97, 219] on icon at bounding box center [96, 216] width 8 height 8
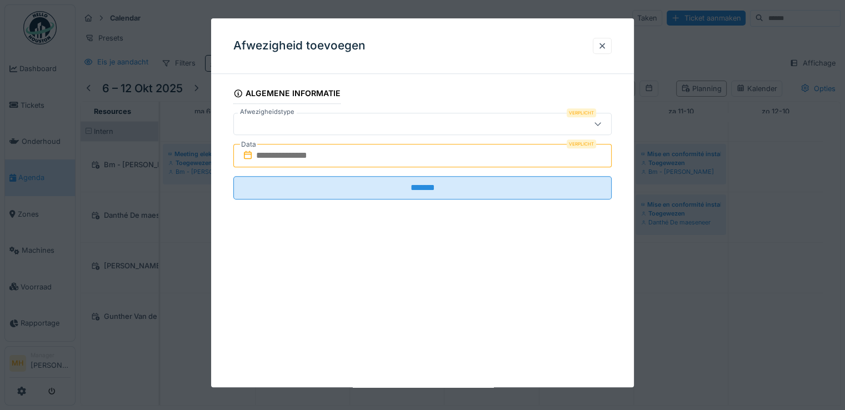
click at [273, 124] on div at bounding box center [399, 124] width 322 height 12
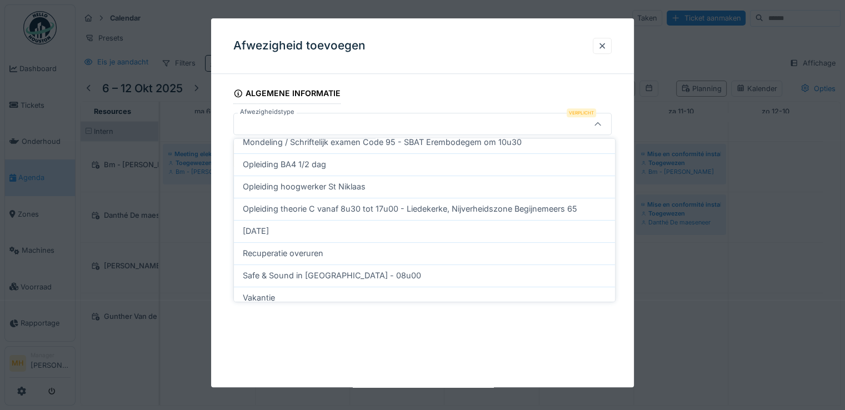
scroll to position [389, 0]
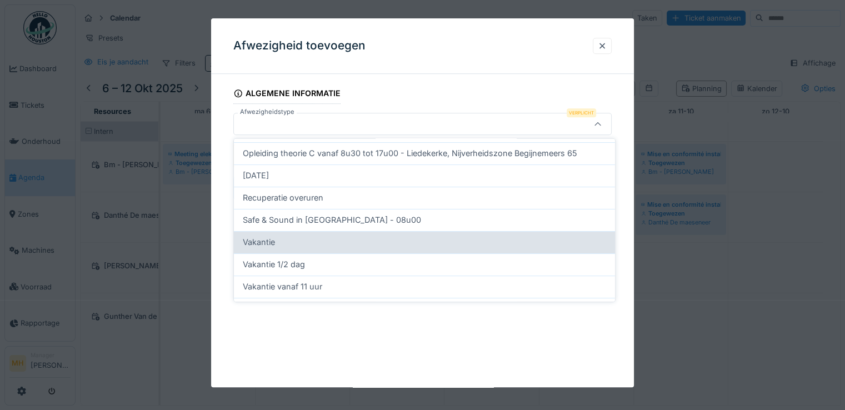
click at [278, 239] on div "Vakantie" at bounding box center [424, 242] width 363 height 12
type input "*"
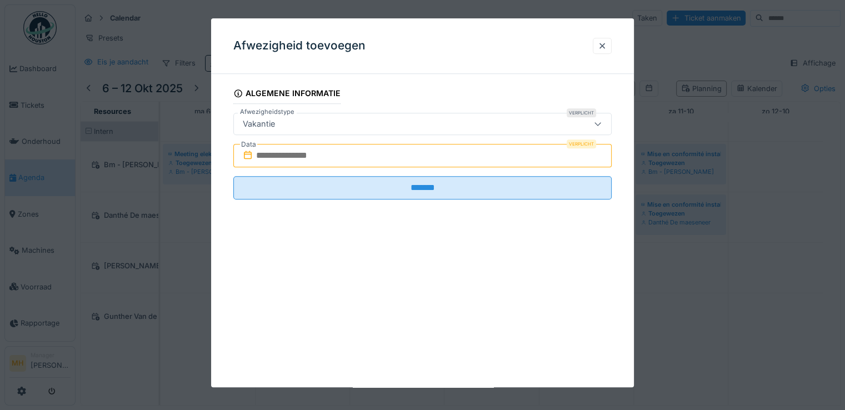
click at [304, 156] on input "text" at bounding box center [422, 155] width 378 height 23
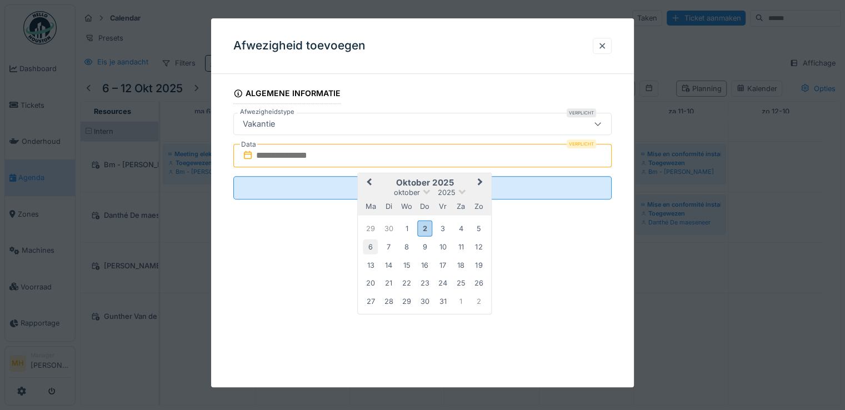
click at [372, 246] on div "6" at bounding box center [370, 246] width 15 height 15
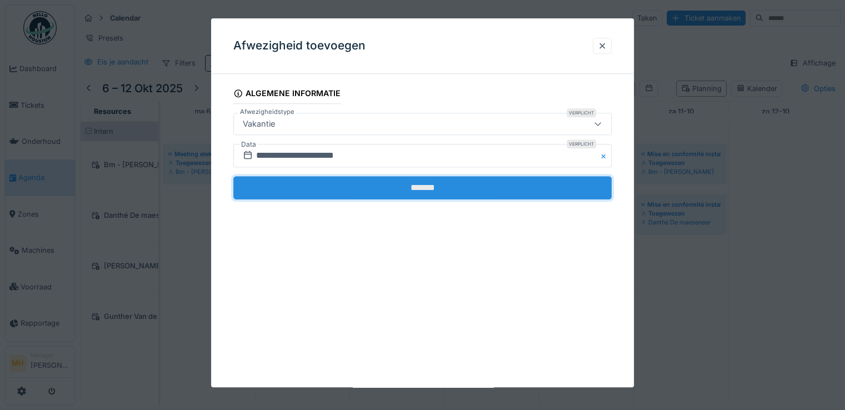
click at [409, 183] on input "*******" at bounding box center [422, 187] width 378 height 23
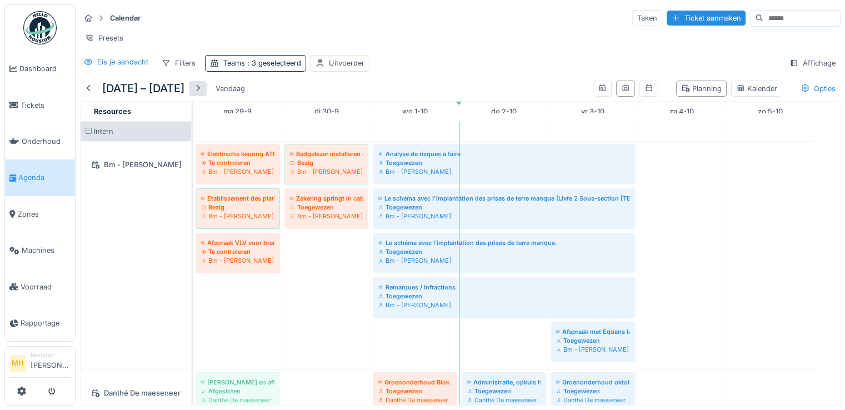
click at [202, 94] on div at bounding box center [197, 88] width 9 height 11
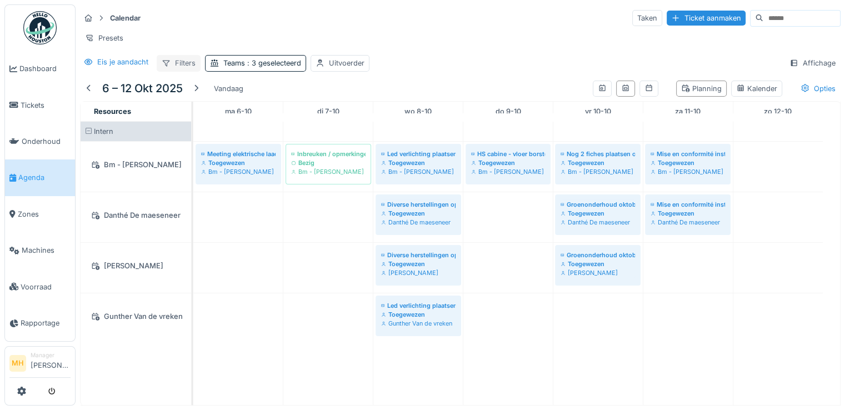
click at [176, 68] on div "Filters" at bounding box center [179, 63] width 44 height 16
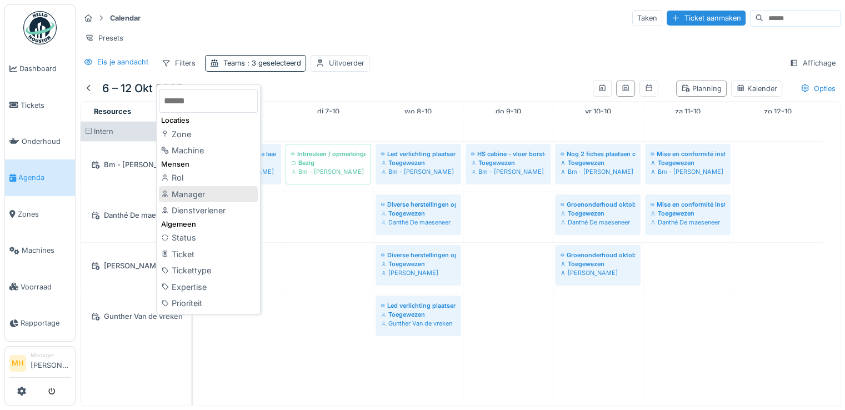
scroll to position [8, 0]
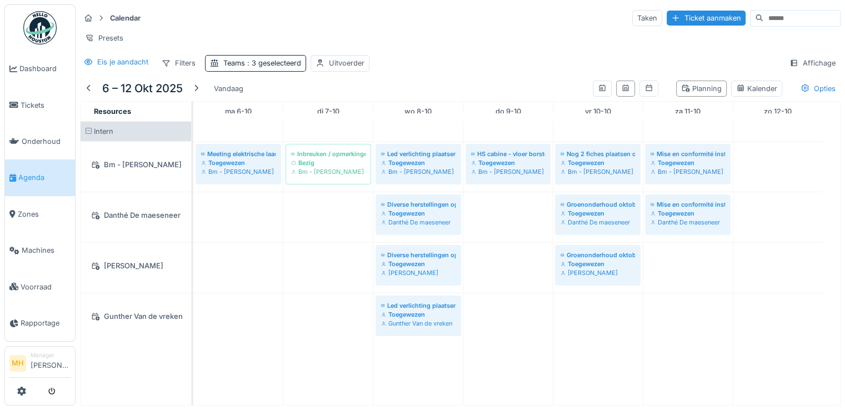
click at [438, 52] on div "Calendar Taken Ticket aanmaken Presets Eis je aandacht Filters Teams : 3 gesele…" at bounding box center [460, 40] width 769 height 72
click at [120, 61] on div "Eis je aandacht" at bounding box center [122, 62] width 51 height 11
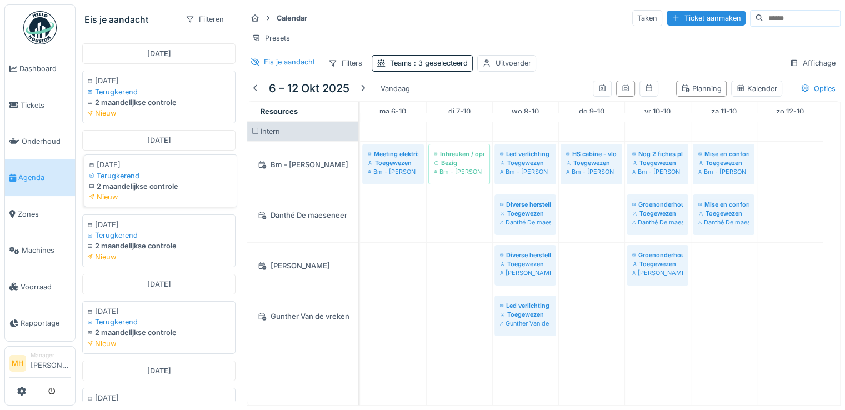
scroll to position [0, 0]
click at [268, 67] on div "Eis je aandacht" at bounding box center [289, 62] width 51 height 11
